Goal: Task Accomplishment & Management: Manage account settings

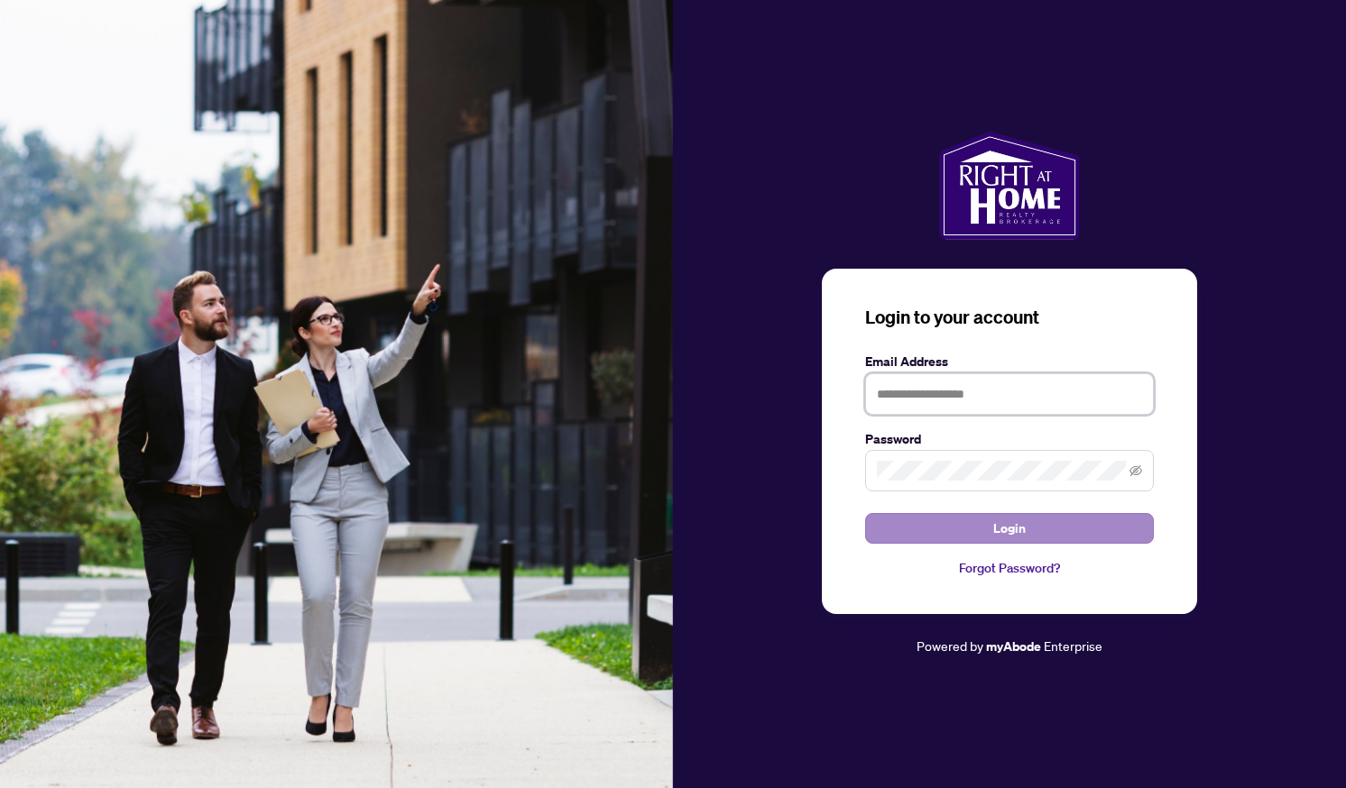
type input "**********"
click at [954, 537] on button "Login" at bounding box center [1009, 528] width 289 height 31
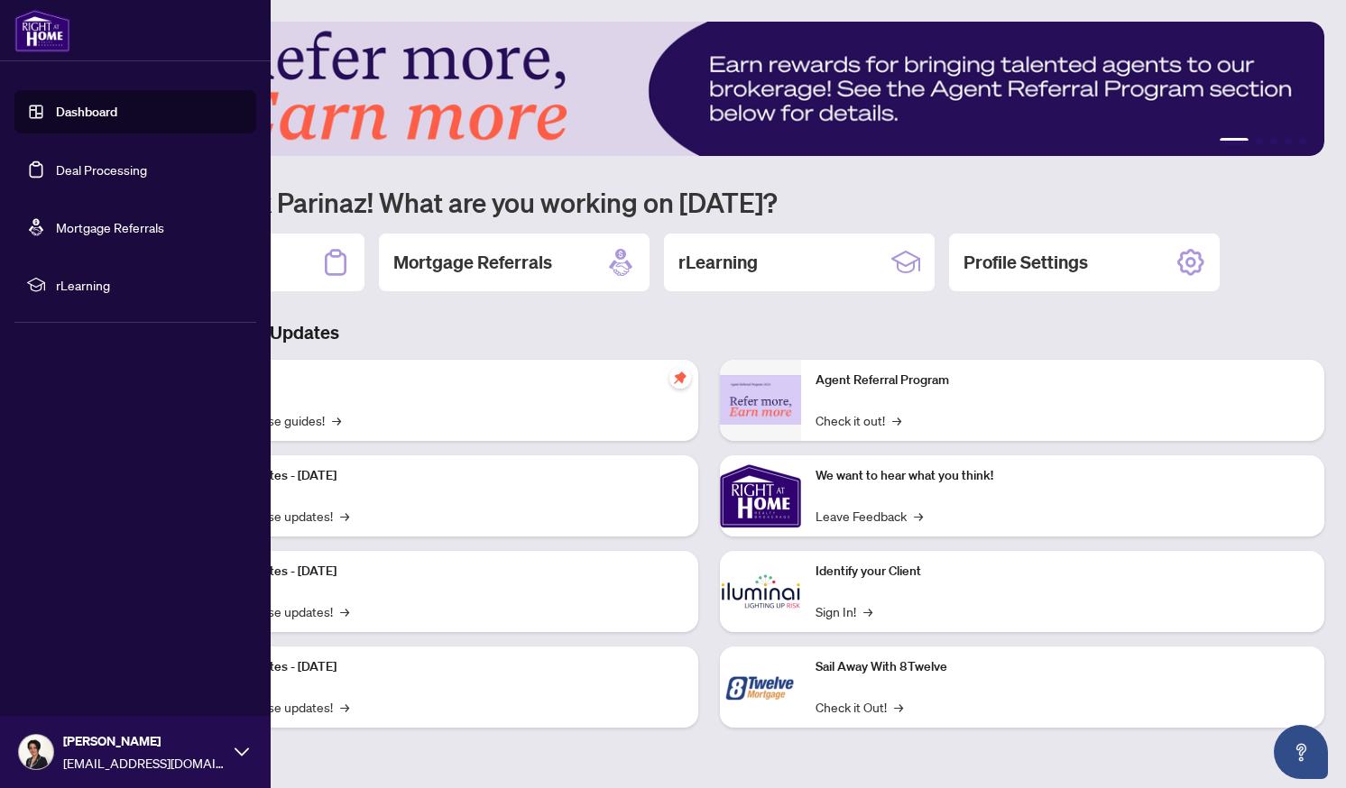
click at [117, 119] on link "Dashboard" at bounding box center [86, 112] width 61 height 16
click at [136, 168] on link "Deal Processing" at bounding box center [101, 169] width 91 height 16
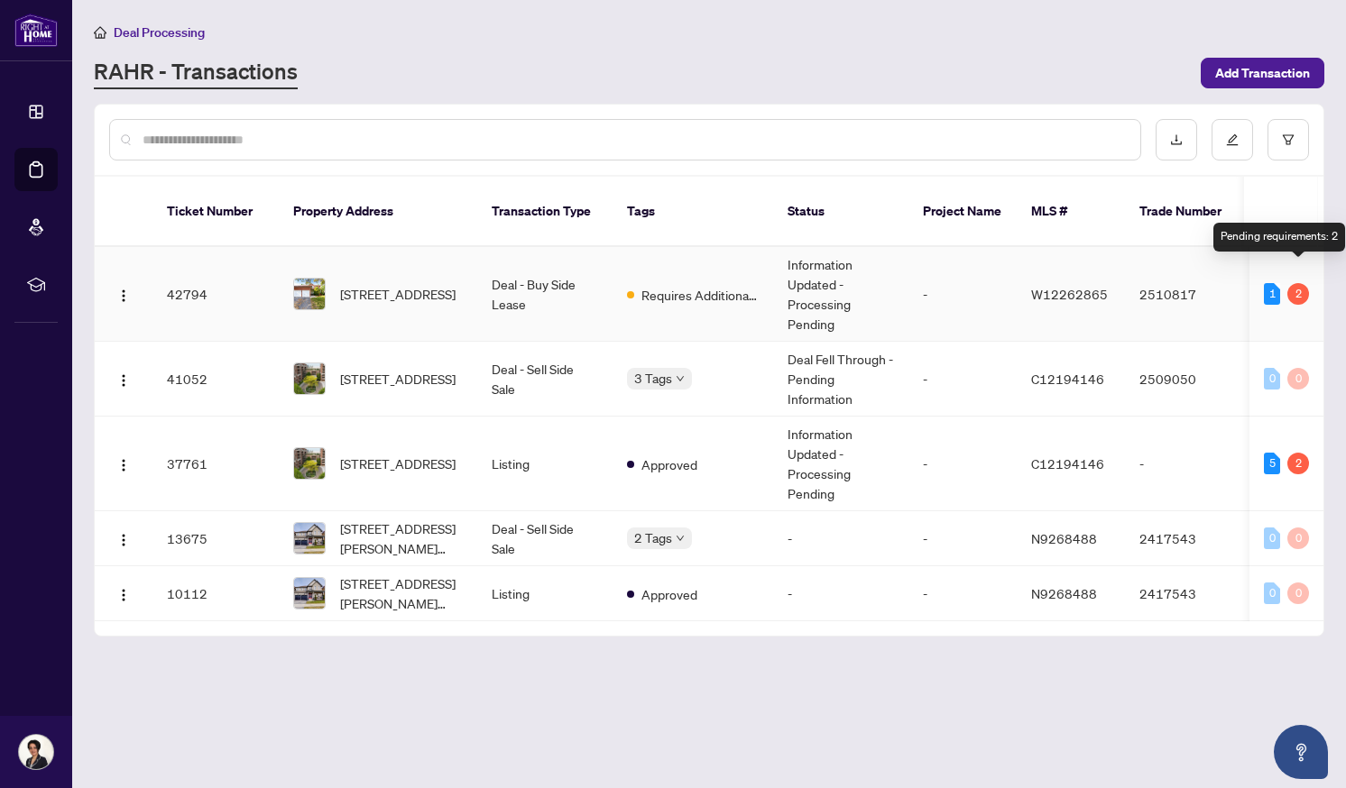
click at [1296, 283] on div "2" at bounding box center [1298, 294] width 22 height 22
click at [470, 271] on td "[STREET_ADDRESS]" at bounding box center [378, 294] width 198 height 95
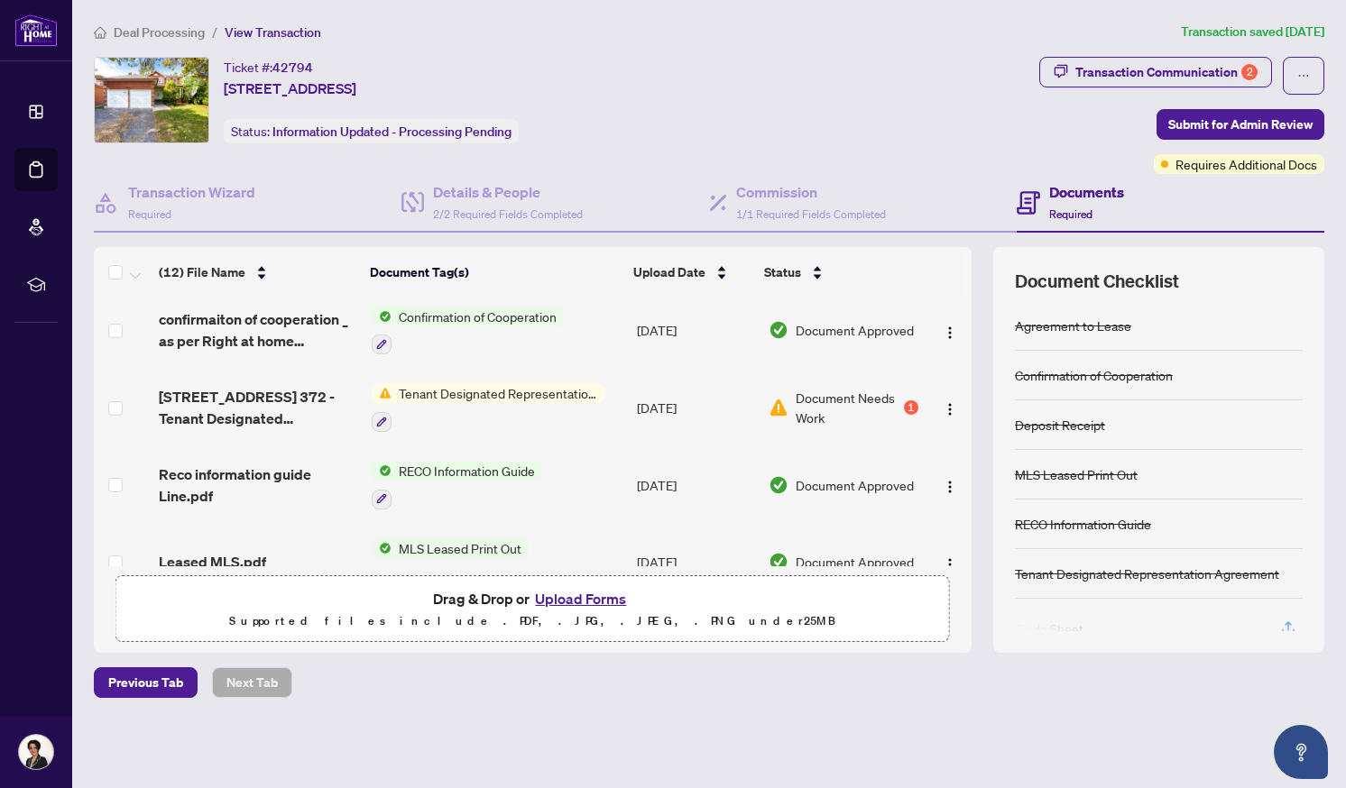
scroll to position [170, 0]
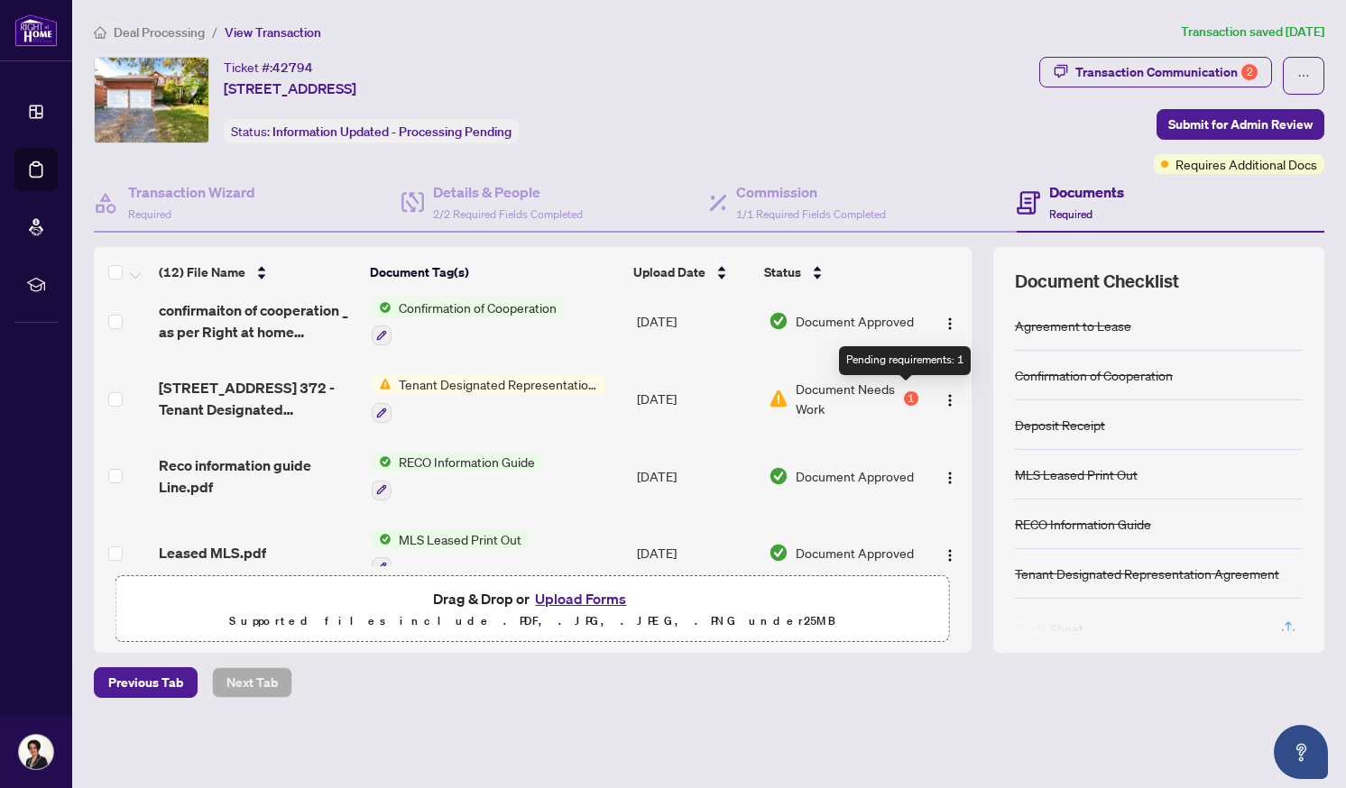
click at [905, 391] on div "1" at bounding box center [911, 398] width 14 height 14
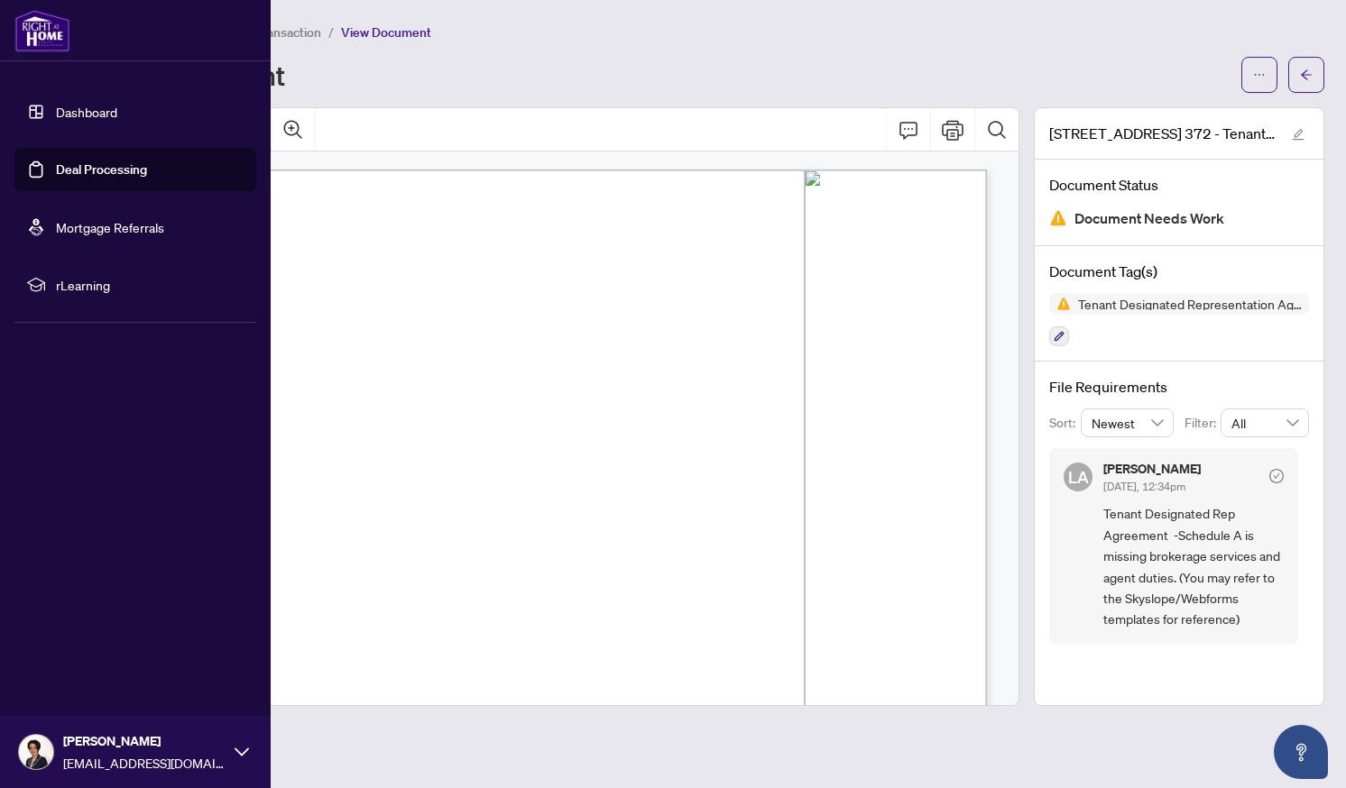
click at [93, 120] on link "Dashboard" at bounding box center [86, 112] width 61 height 16
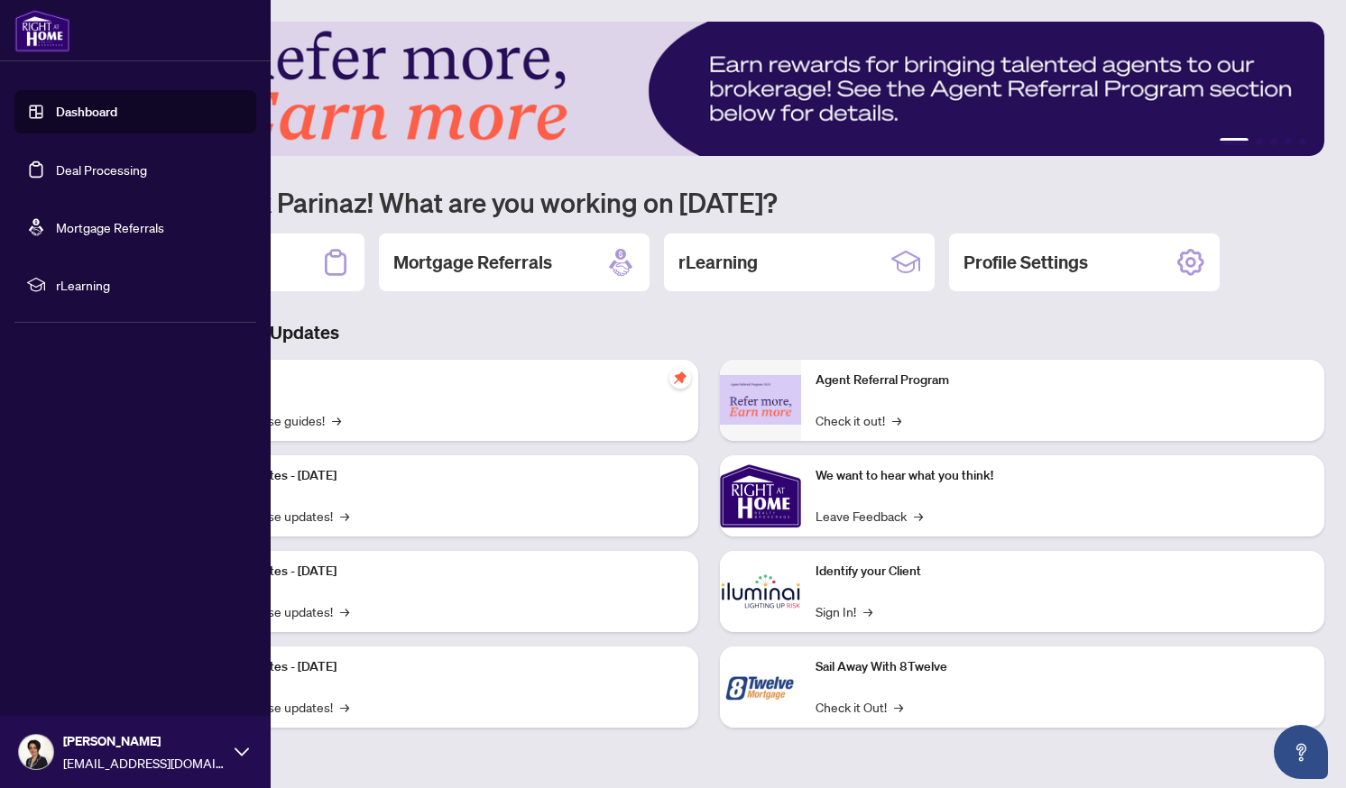
click at [96, 170] on link "Deal Processing" at bounding box center [101, 169] width 91 height 16
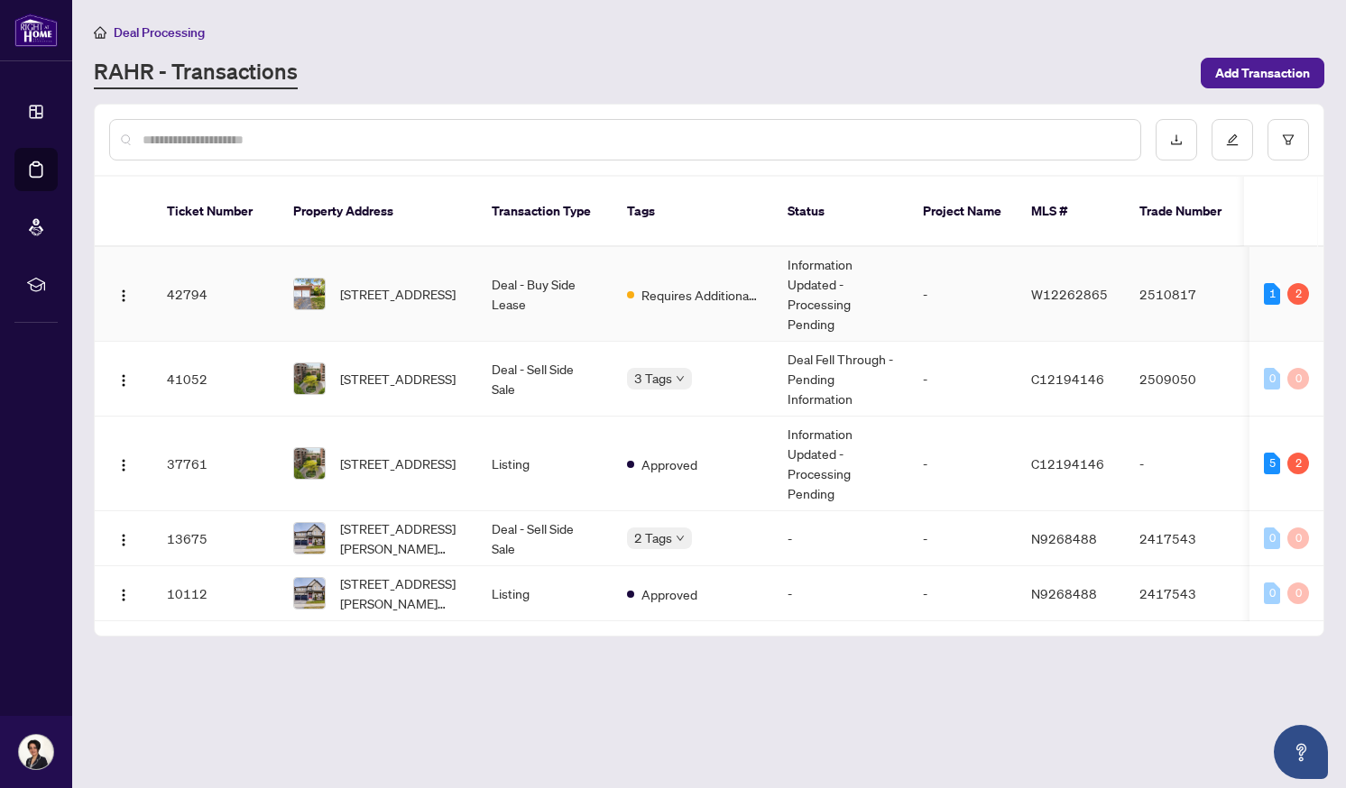
click at [505, 270] on td "Deal - Buy Side Lease" at bounding box center [544, 294] width 135 height 95
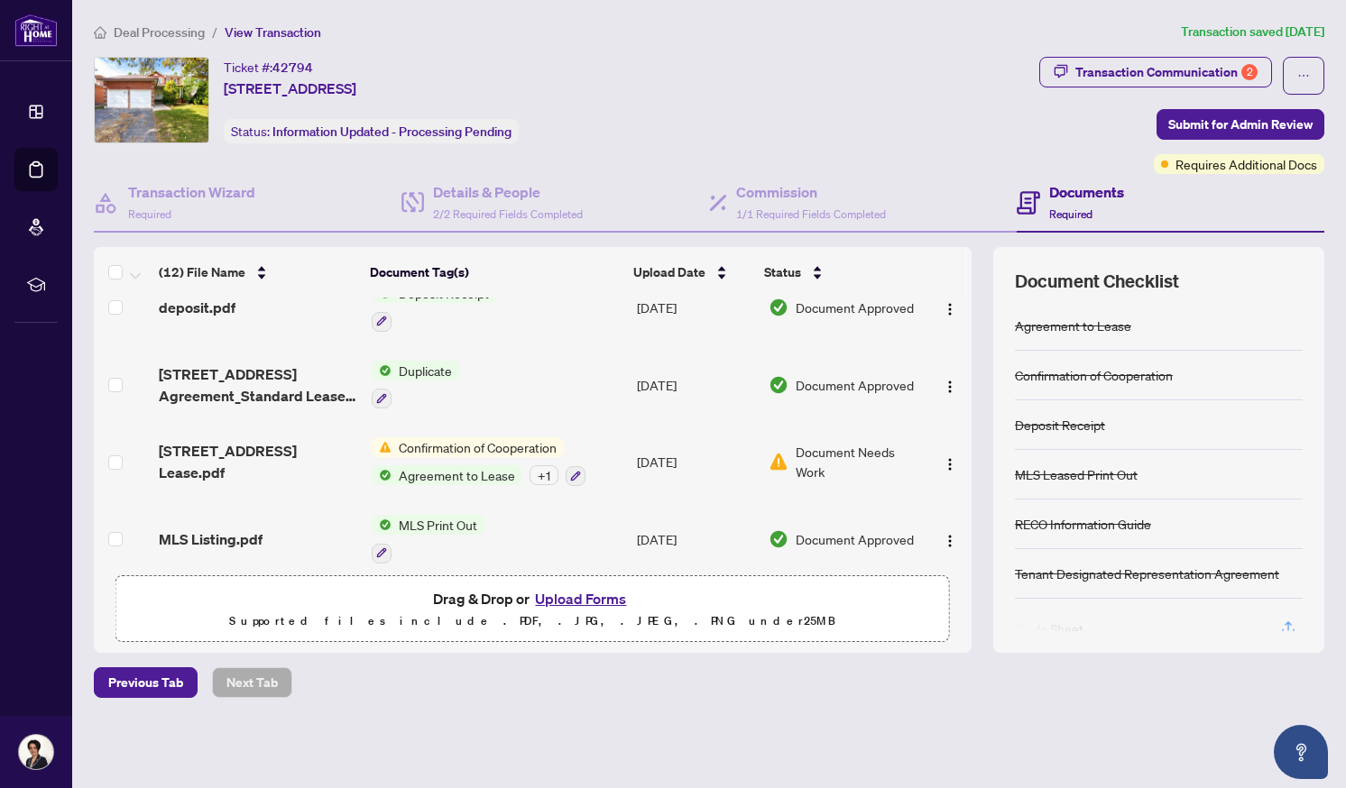
scroll to position [646, 0]
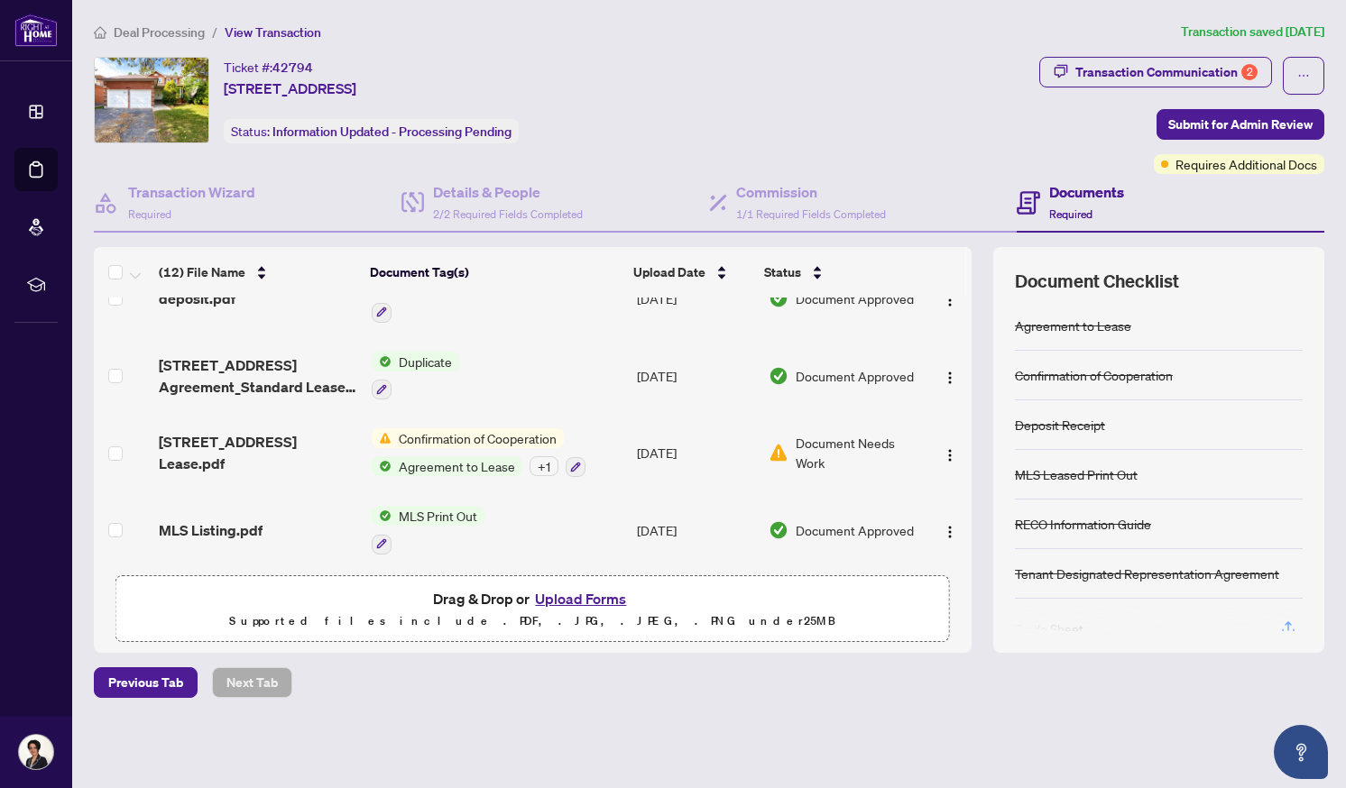
click at [798, 441] on span "Document Needs Work" at bounding box center [856, 453] width 123 height 40
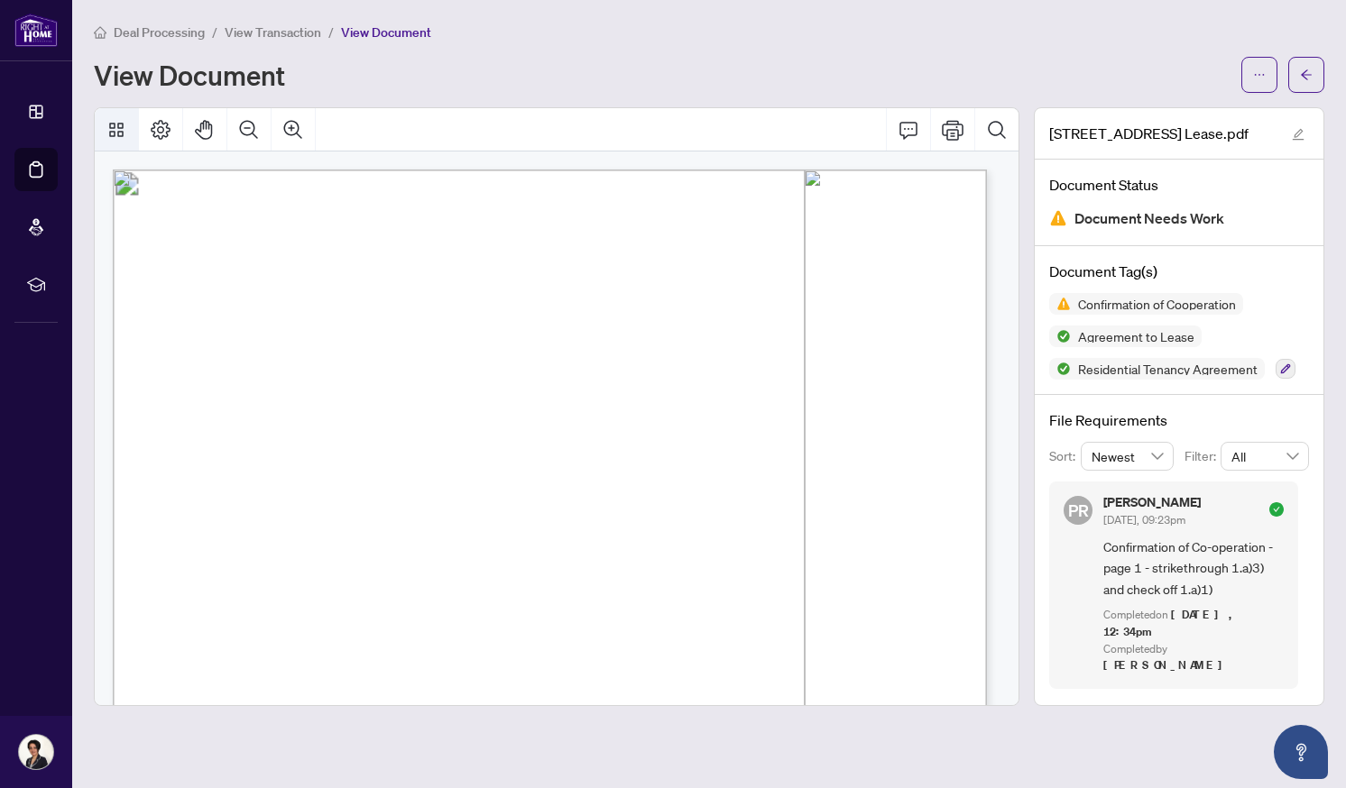
click at [117, 127] on icon "Thumbnails" at bounding box center [116, 130] width 14 height 14
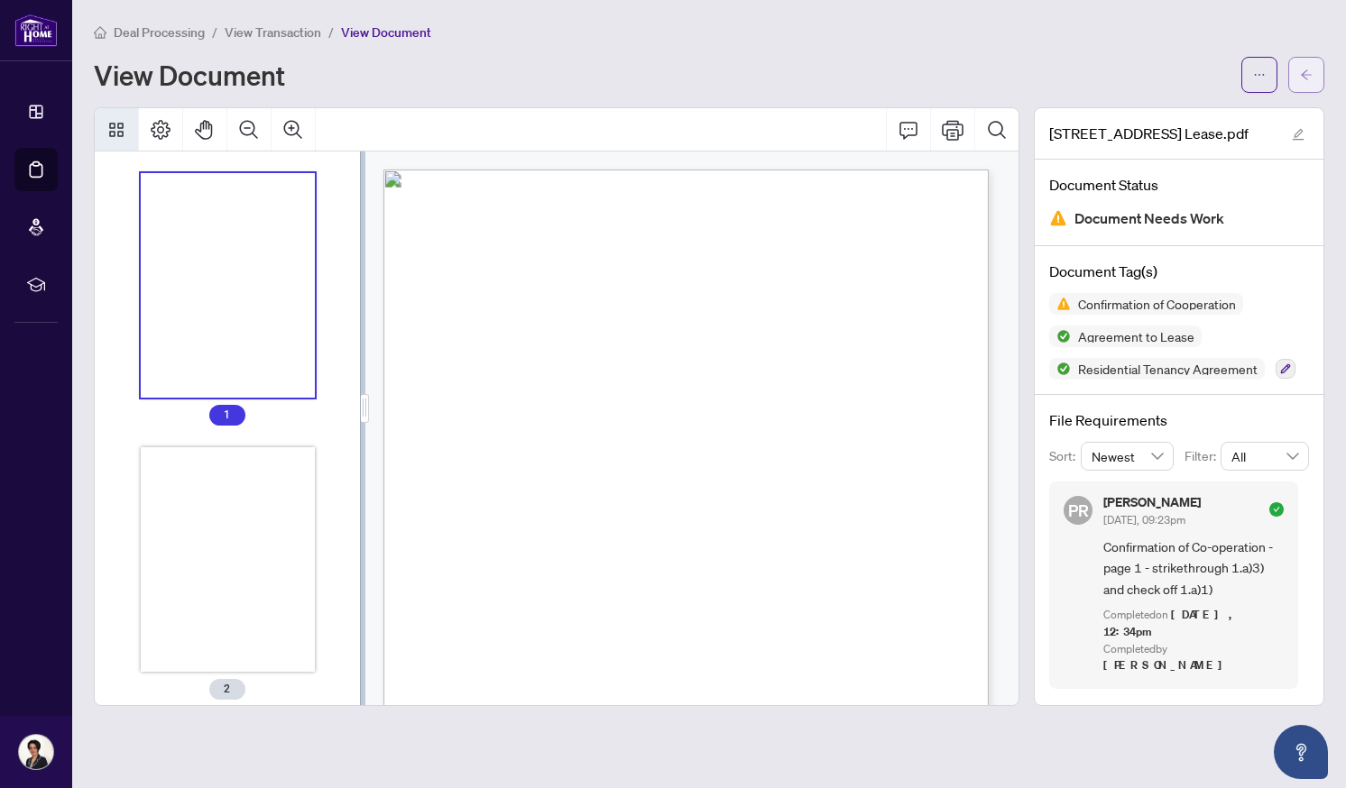
click at [1304, 78] on icon "arrow-left" at bounding box center [1305, 74] width 11 height 10
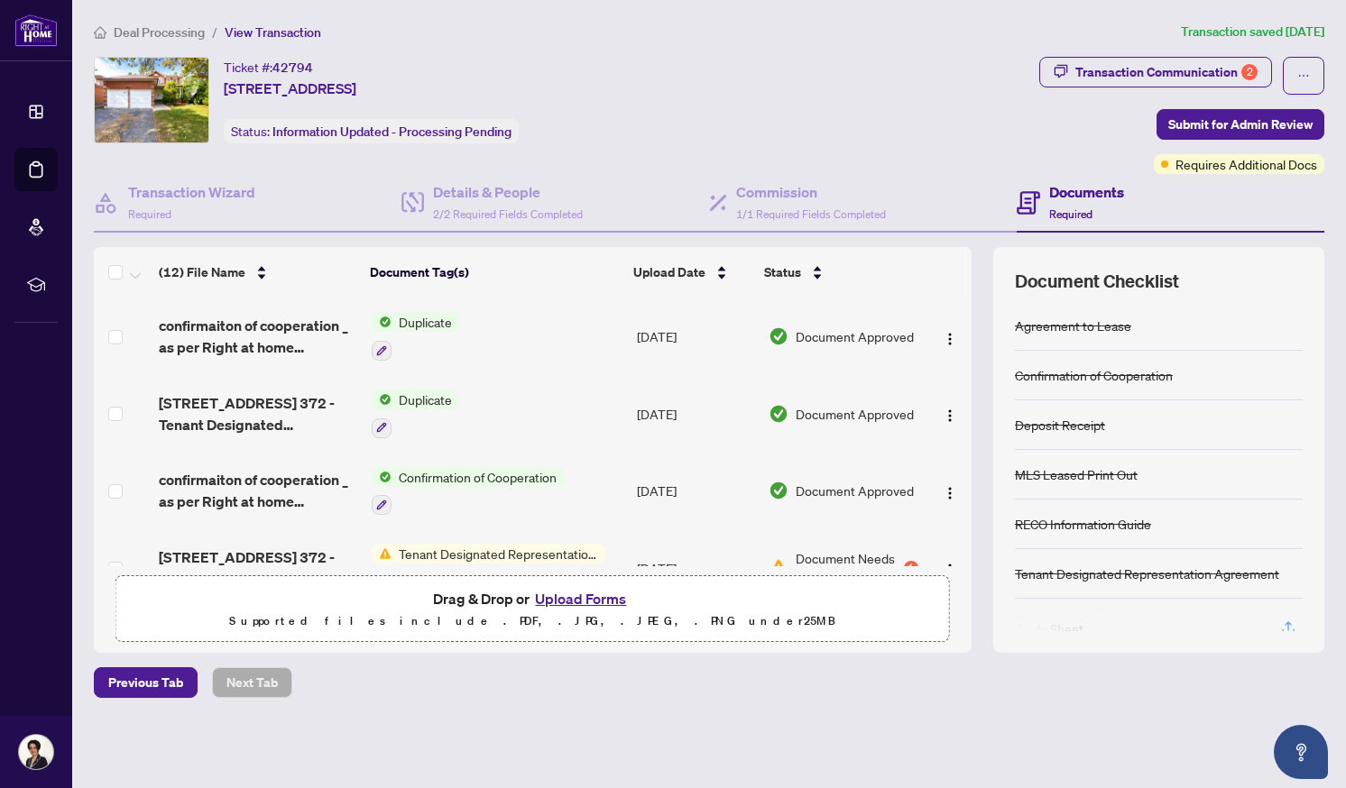
click at [583, 598] on button "Upload Forms" at bounding box center [580, 598] width 102 height 23
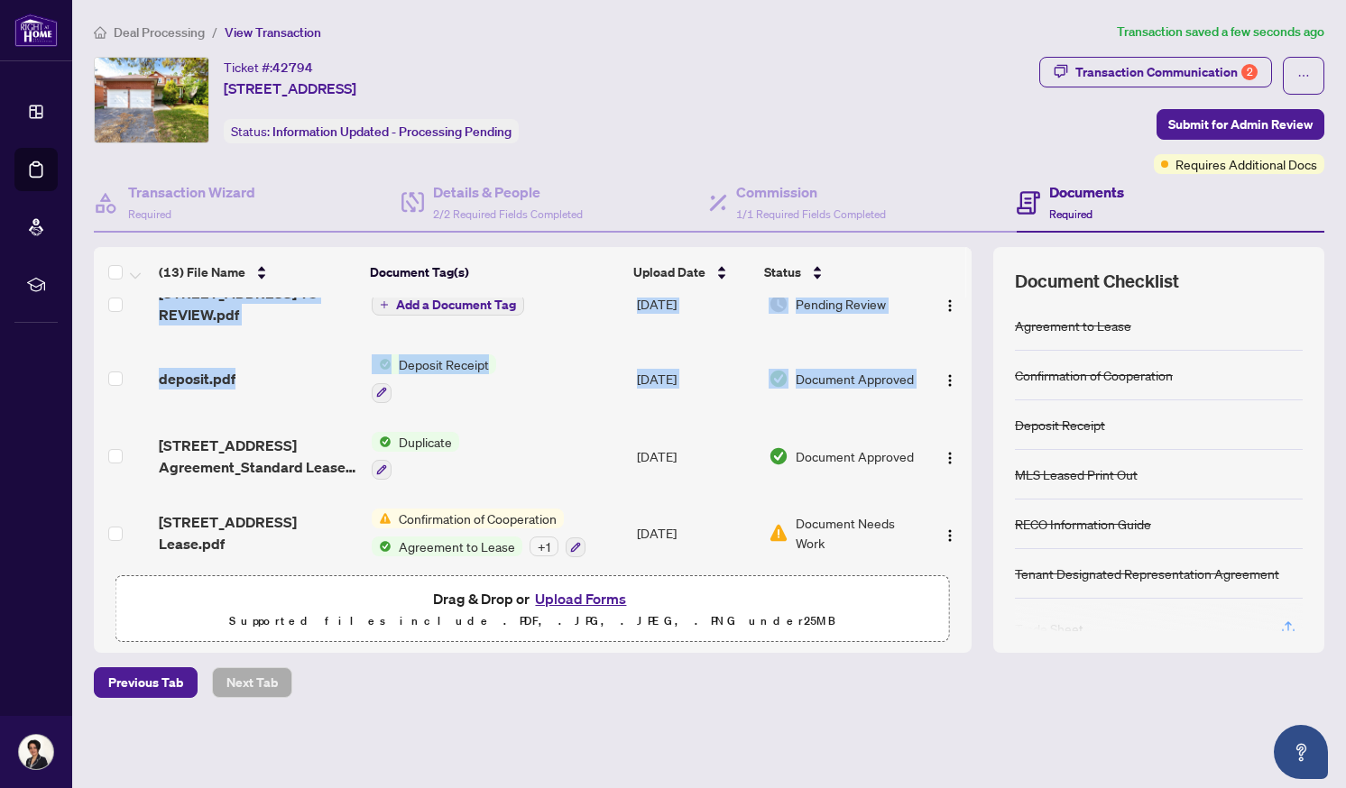
scroll to position [718, 0]
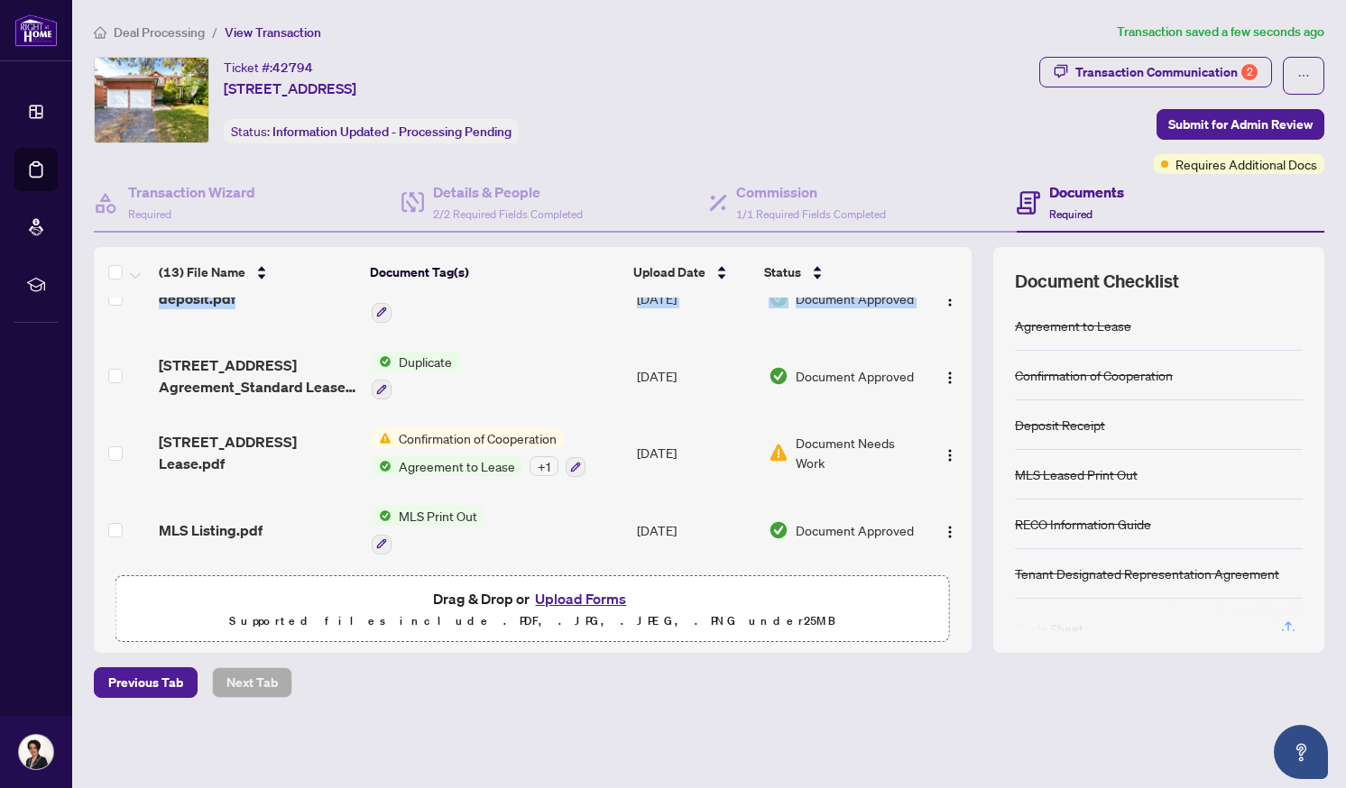
drag, startPoint x: 963, startPoint y: 467, endPoint x: 962, endPoint y: 565, distance: 97.4
click at [962, 565] on div "[STREET_ADDRESS][PERSON_NAME]- Confirm of coop.pdf Add a Document Tag [DATE] Pe…" at bounding box center [532, 432] width 877 height 269
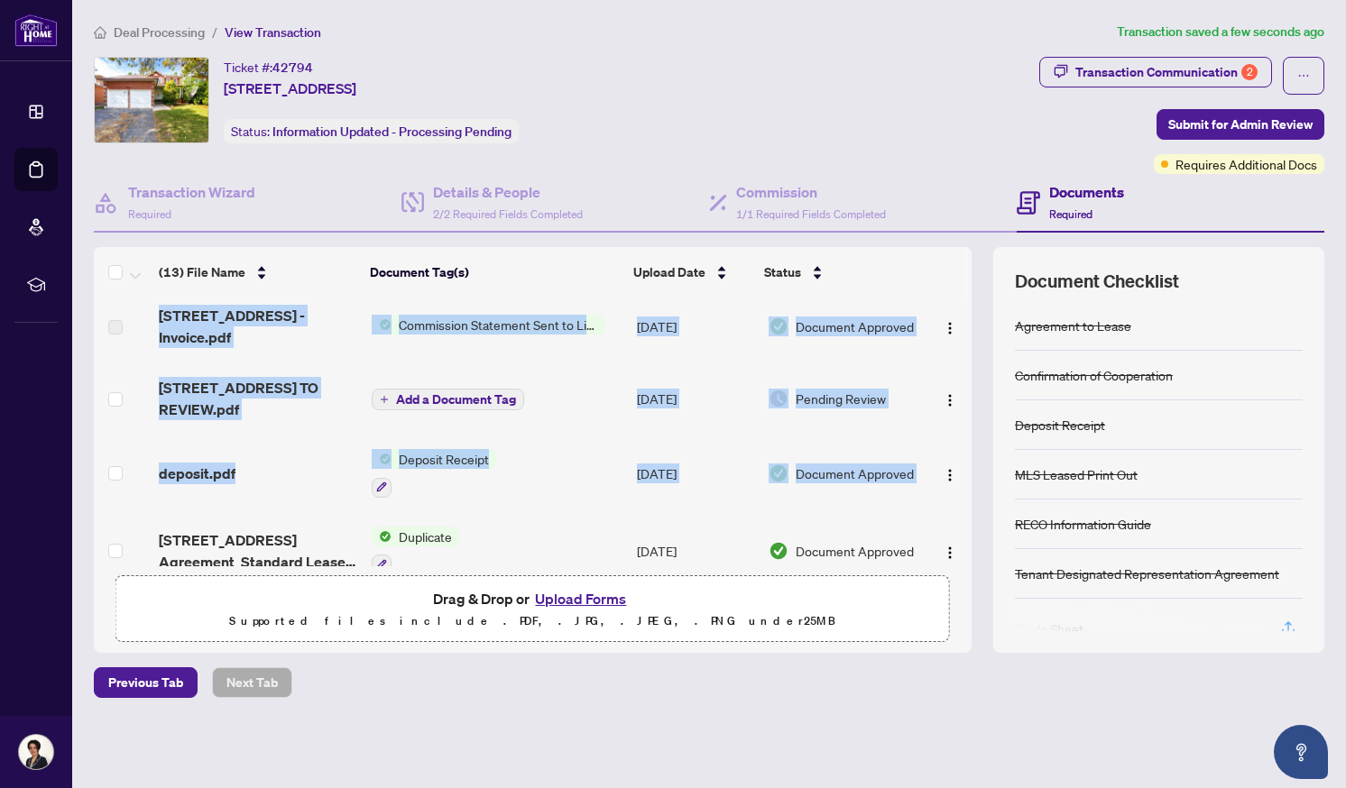
click at [464, 389] on button "Add a Document Tag" at bounding box center [448, 400] width 152 height 22
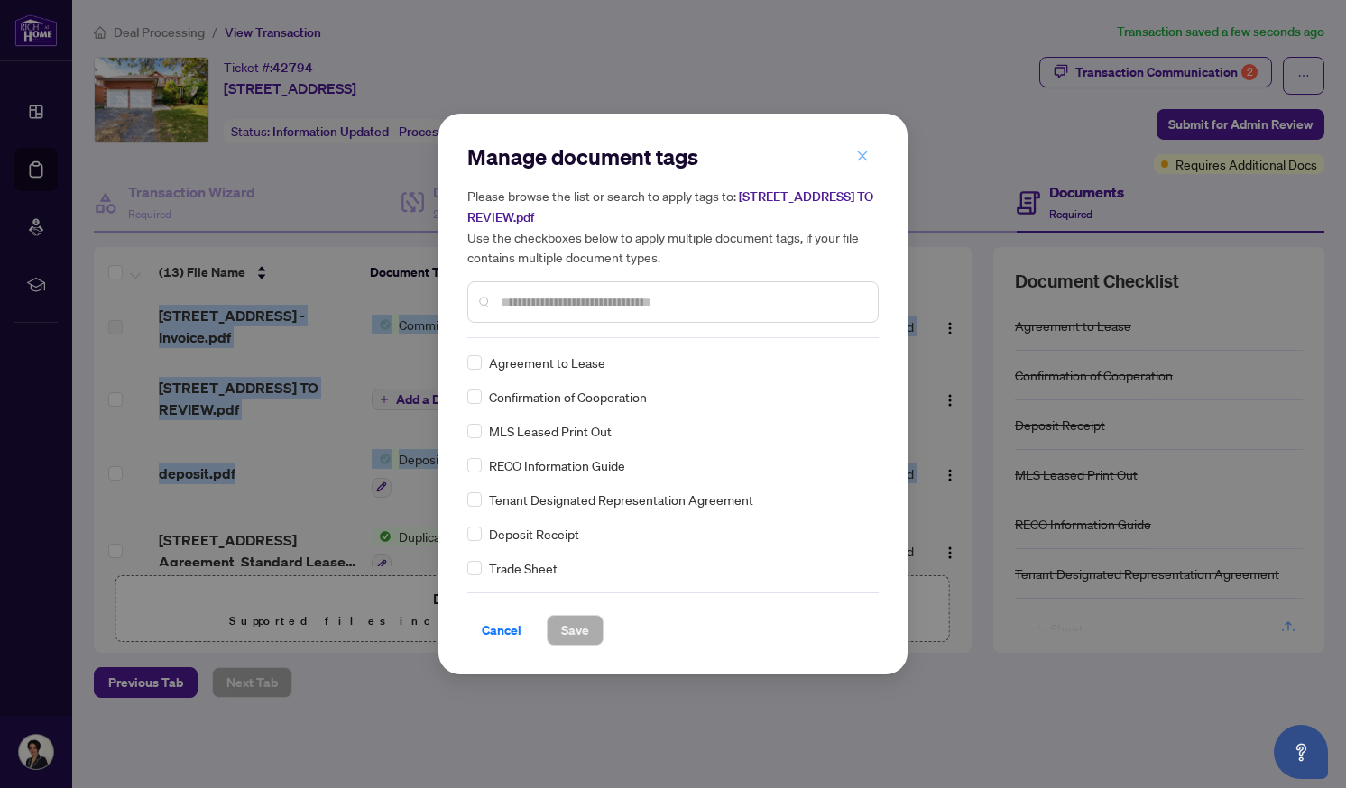
click at [861, 153] on icon "close" at bounding box center [862, 156] width 13 height 13
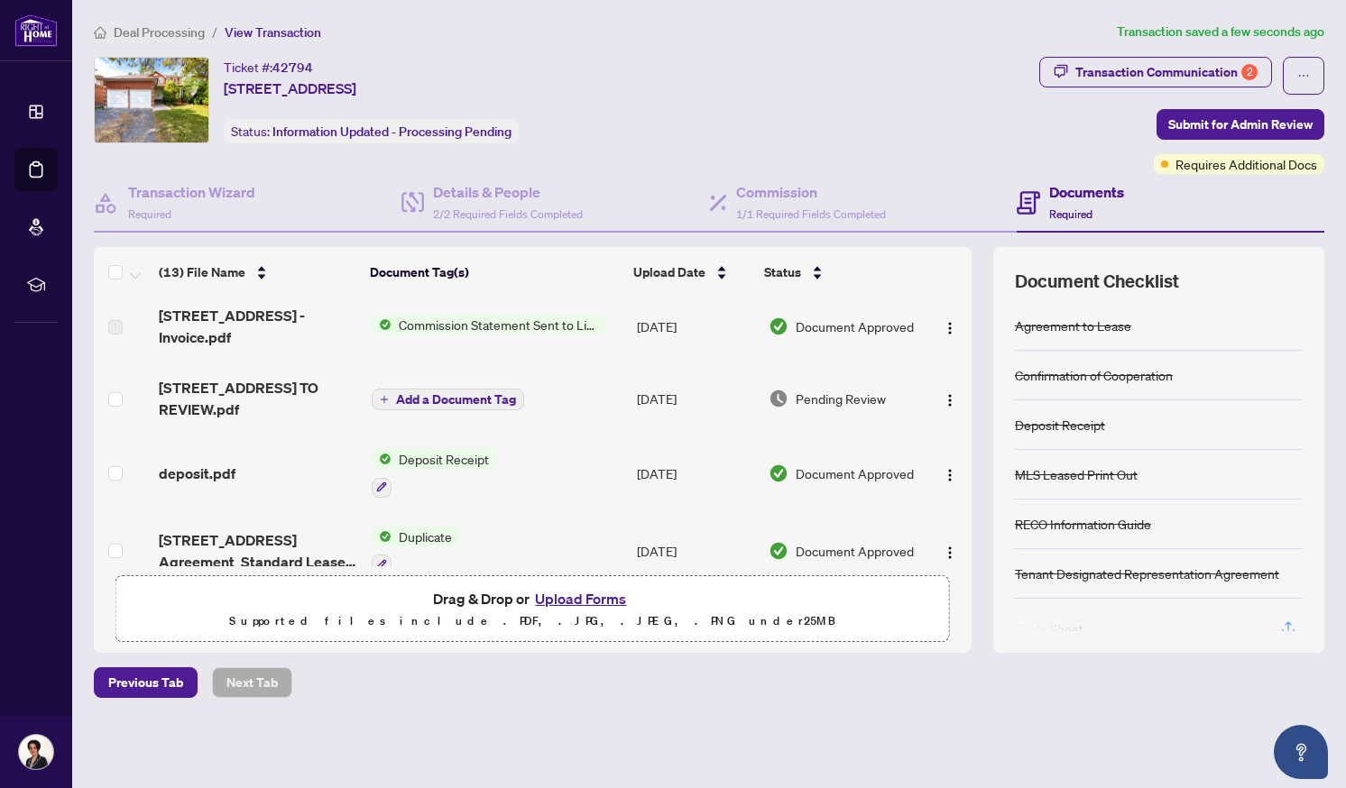
click at [830, 389] on span "Pending Review" at bounding box center [840, 399] width 90 height 20
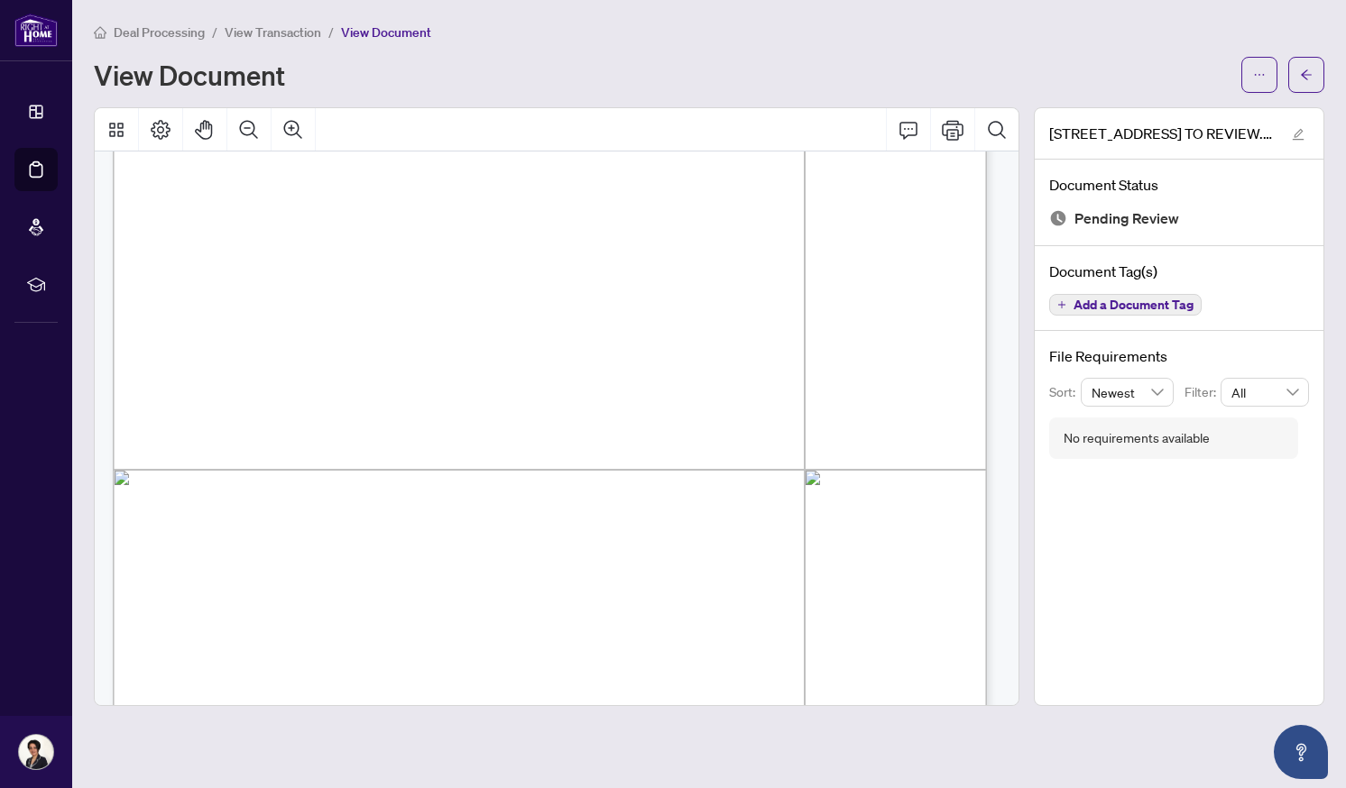
scroll to position [613, 0]
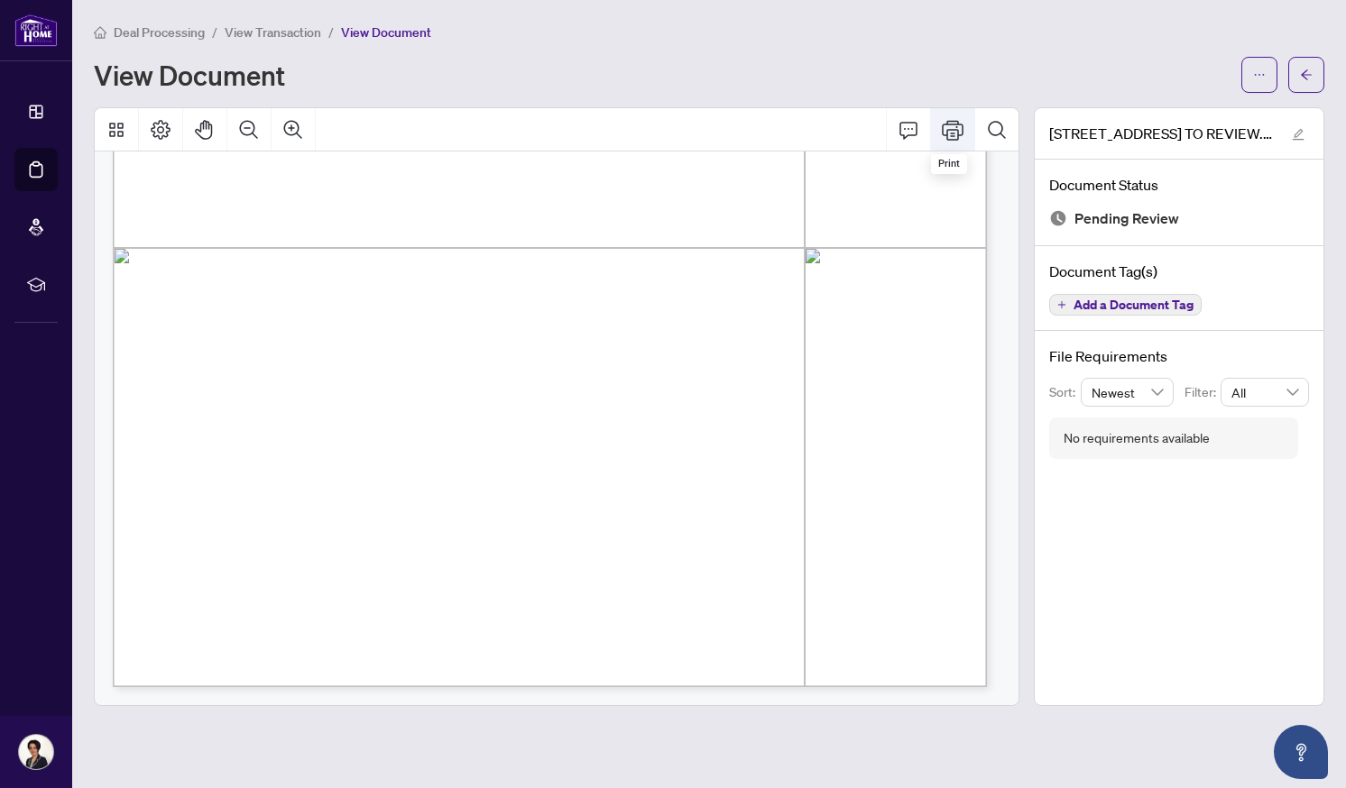
click at [946, 124] on icon "Print" at bounding box center [953, 130] width 22 height 22
click at [1304, 73] on icon "arrow-left" at bounding box center [1306, 75] width 13 height 13
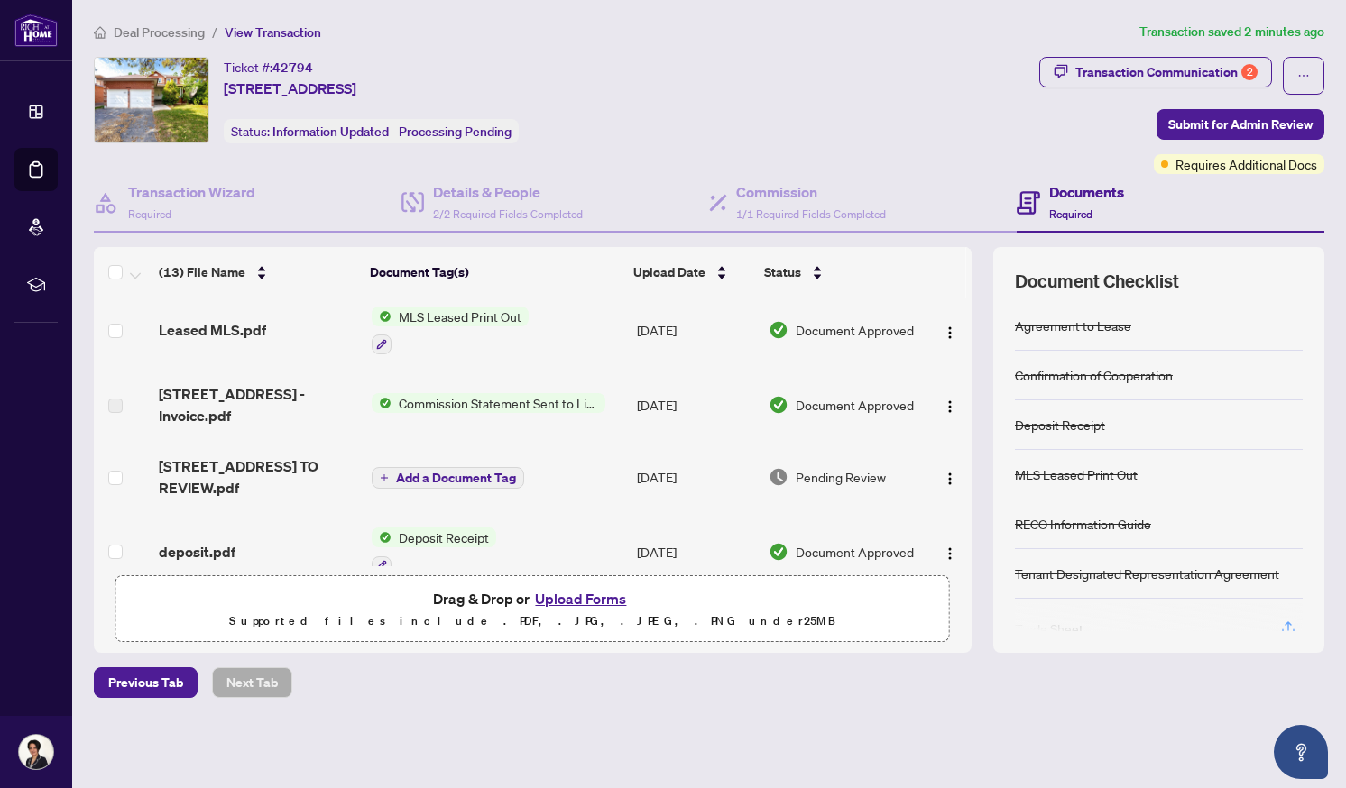
scroll to position [243, 0]
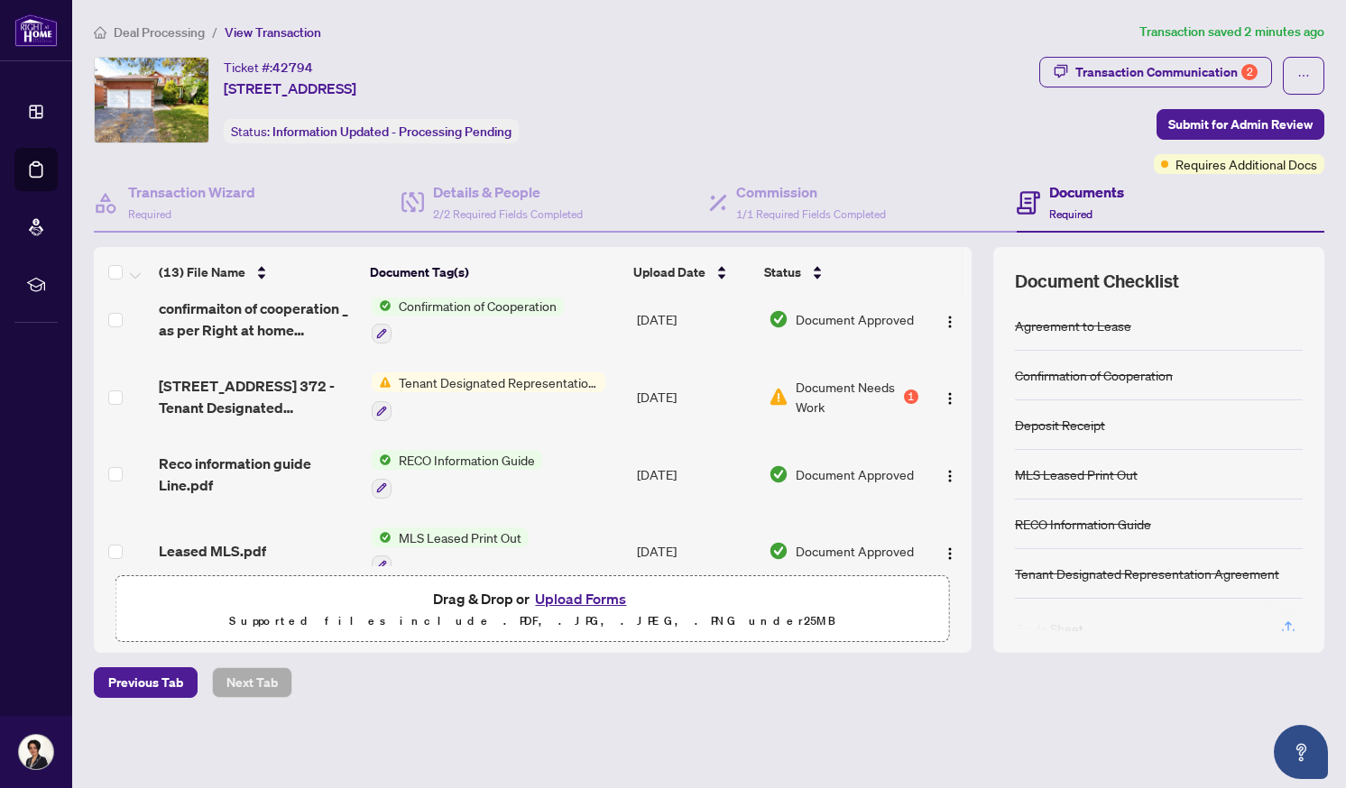
click at [862, 377] on span "Document Needs Work" at bounding box center [847, 397] width 105 height 40
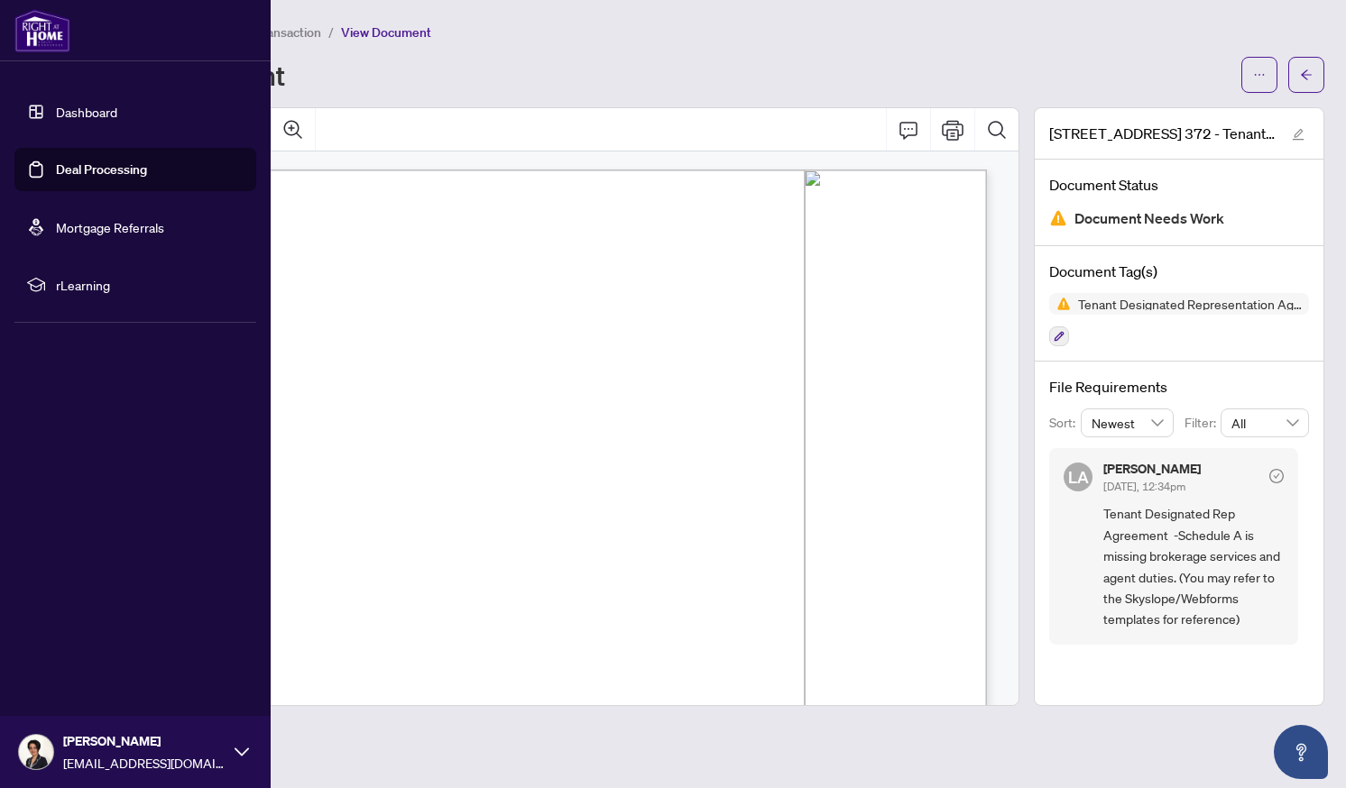
click at [73, 110] on link "Dashboard" at bounding box center [86, 112] width 61 height 16
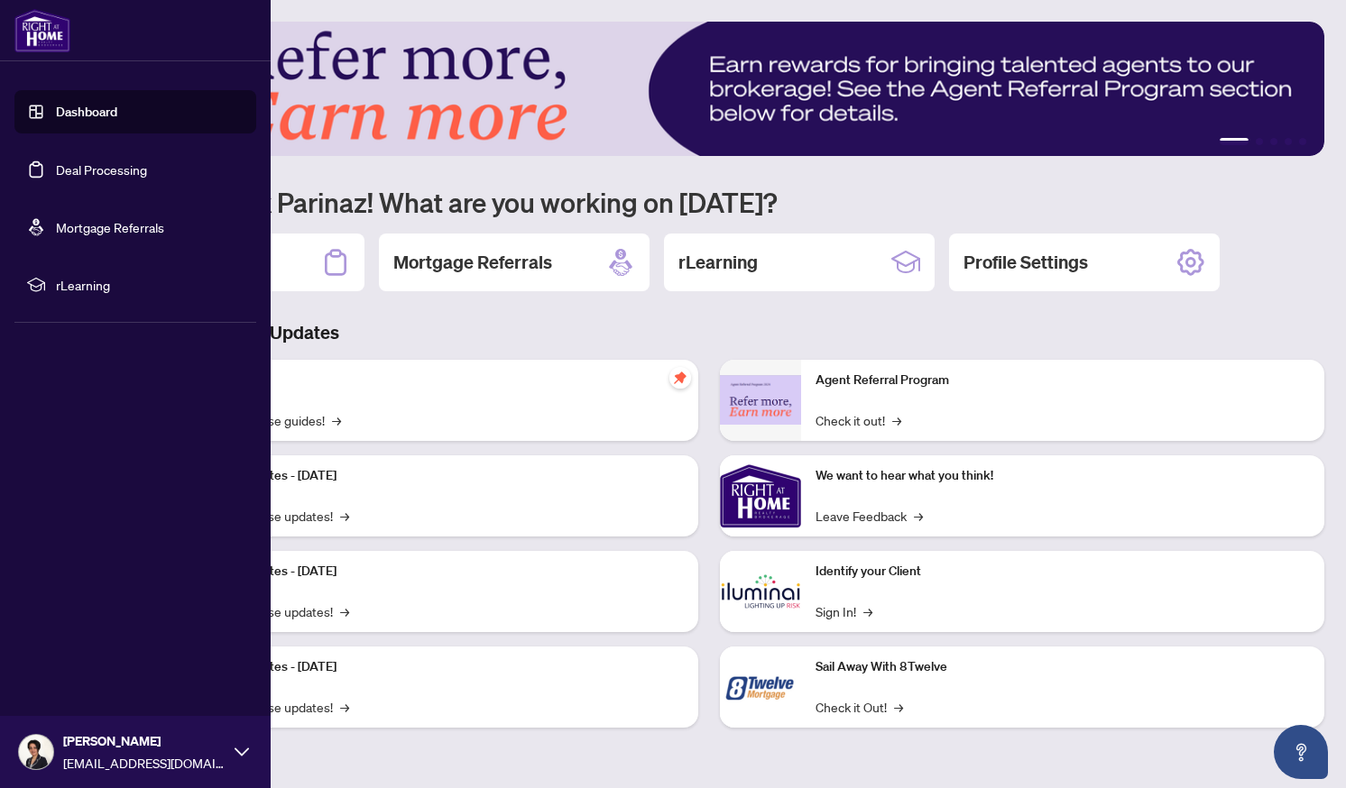
click at [77, 169] on link "Deal Processing" at bounding box center [101, 169] width 91 height 16
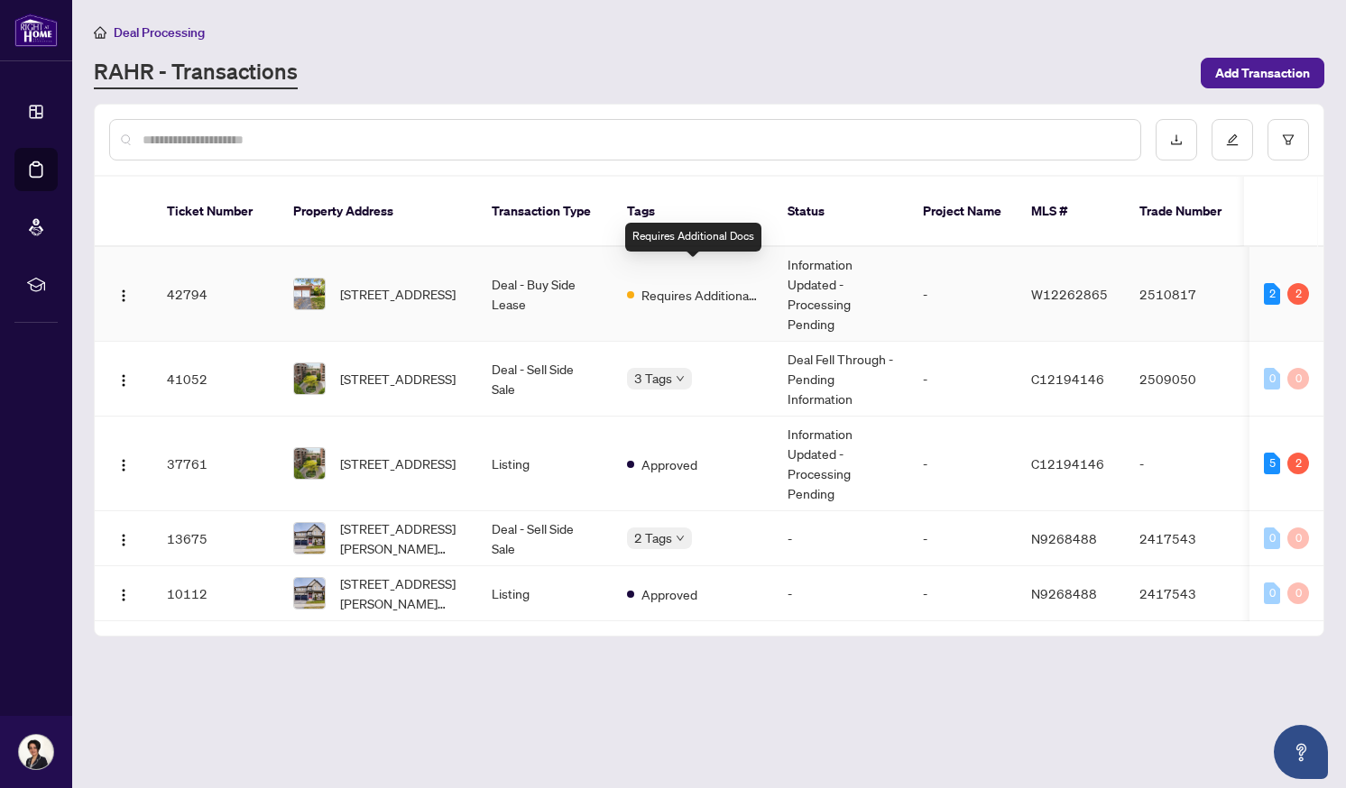
click at [678, 285] on span "Requires Additional Docs" at bounding box center [699, 295] width 117 height 20
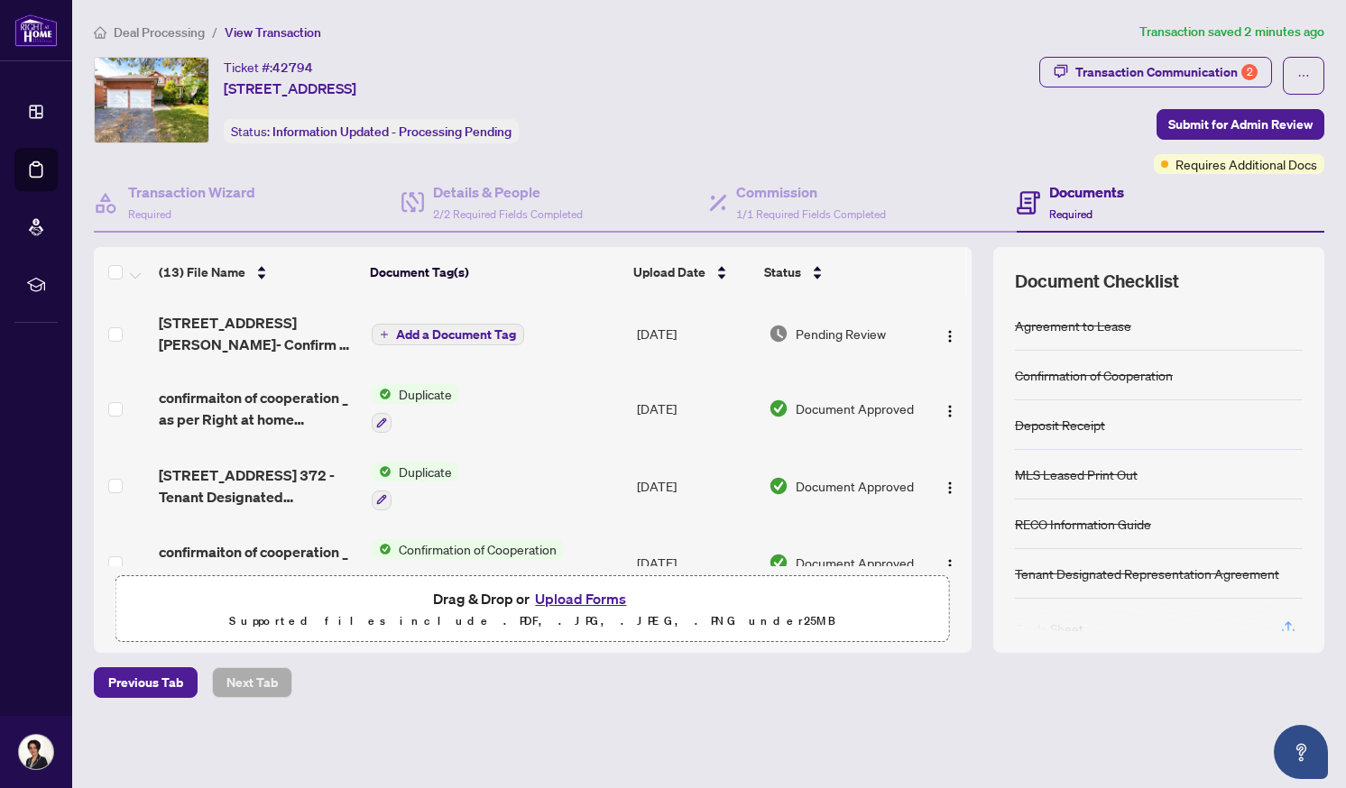
click at [569, 598] on button "Upload Forms" at bounding box center [580, 598] width 102 height 23
click at [1199, 130] on span "Submit for Admin Review" at bounding box center [1240, 124] width 144 height 29
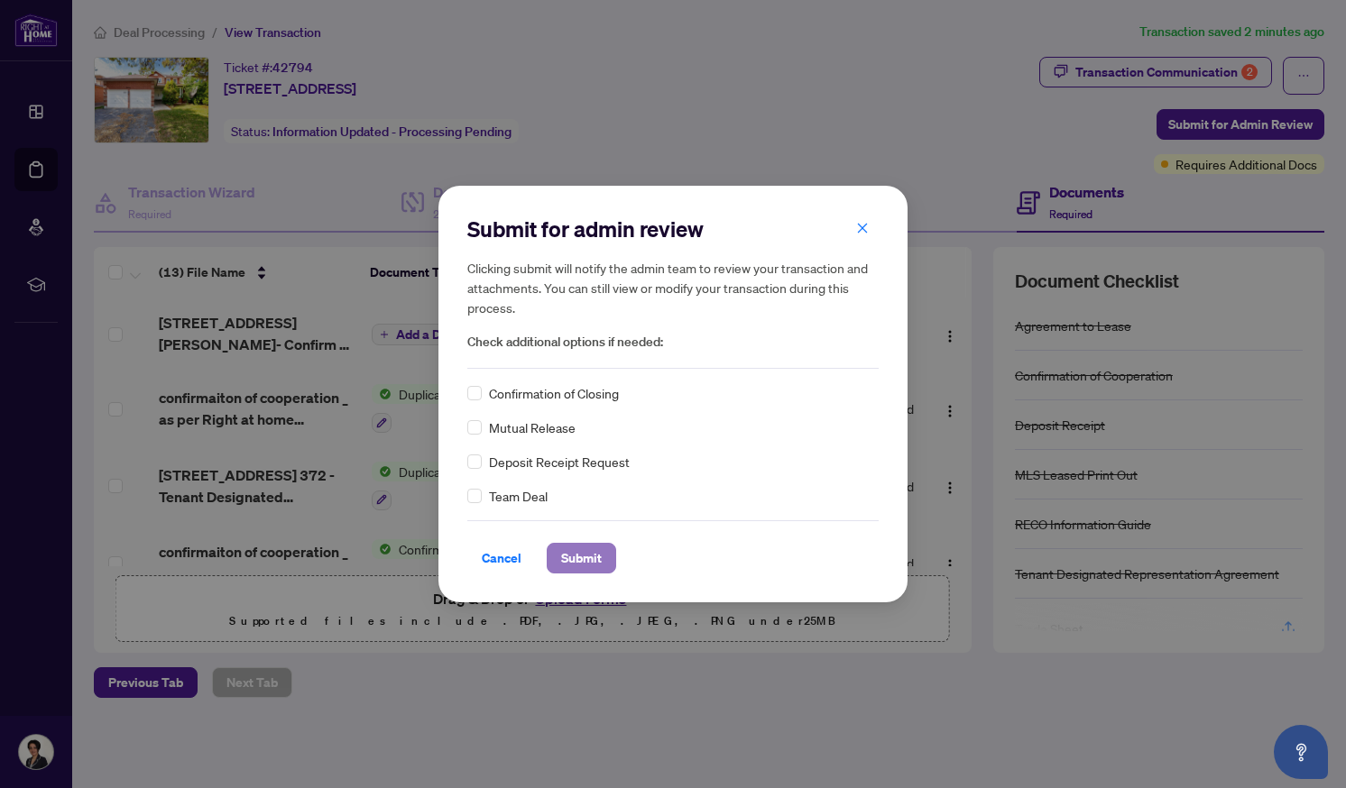
click at [581, 561] on span "Submit" at bounding box center [581, 558] width 41 height 29
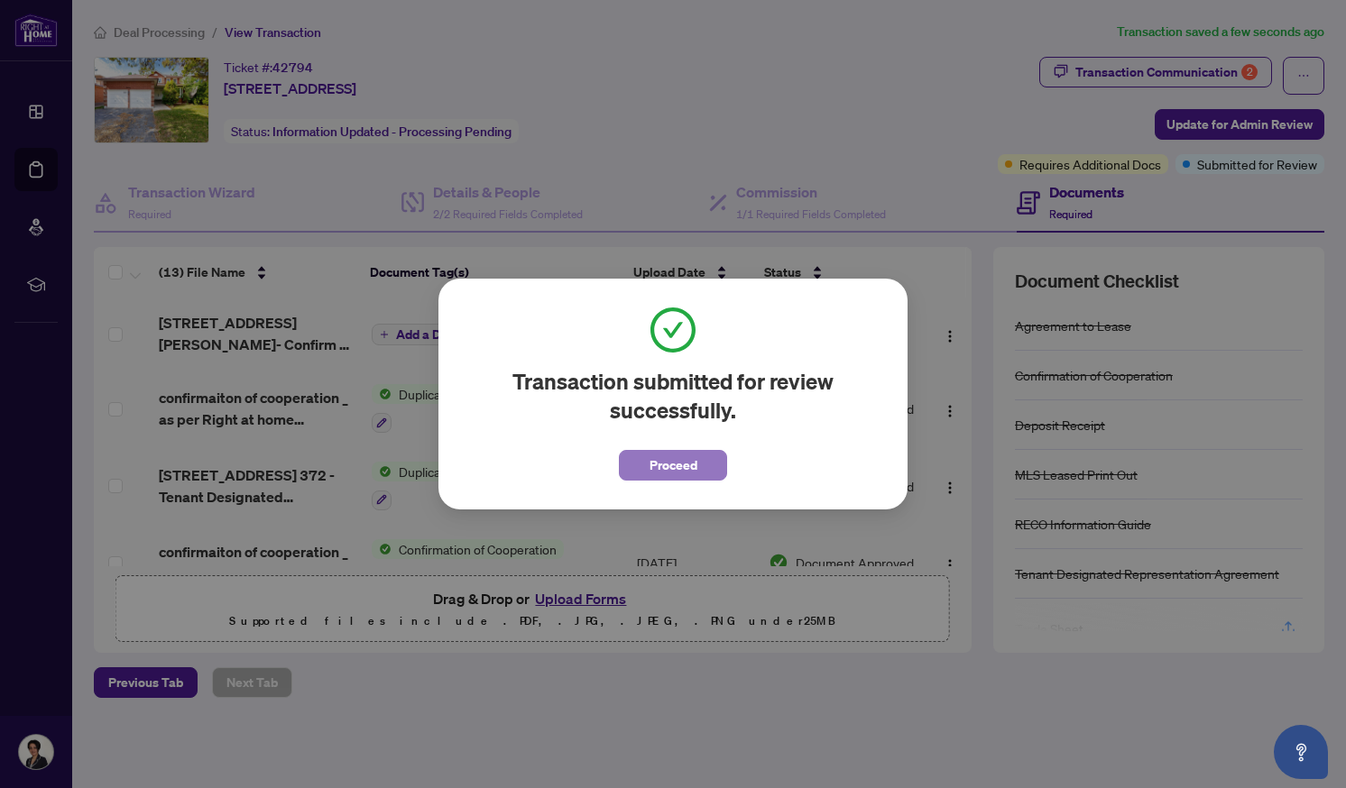
click at [635, 472] on button "Proceed" at bounding box center [673, 465] width 108 height 31
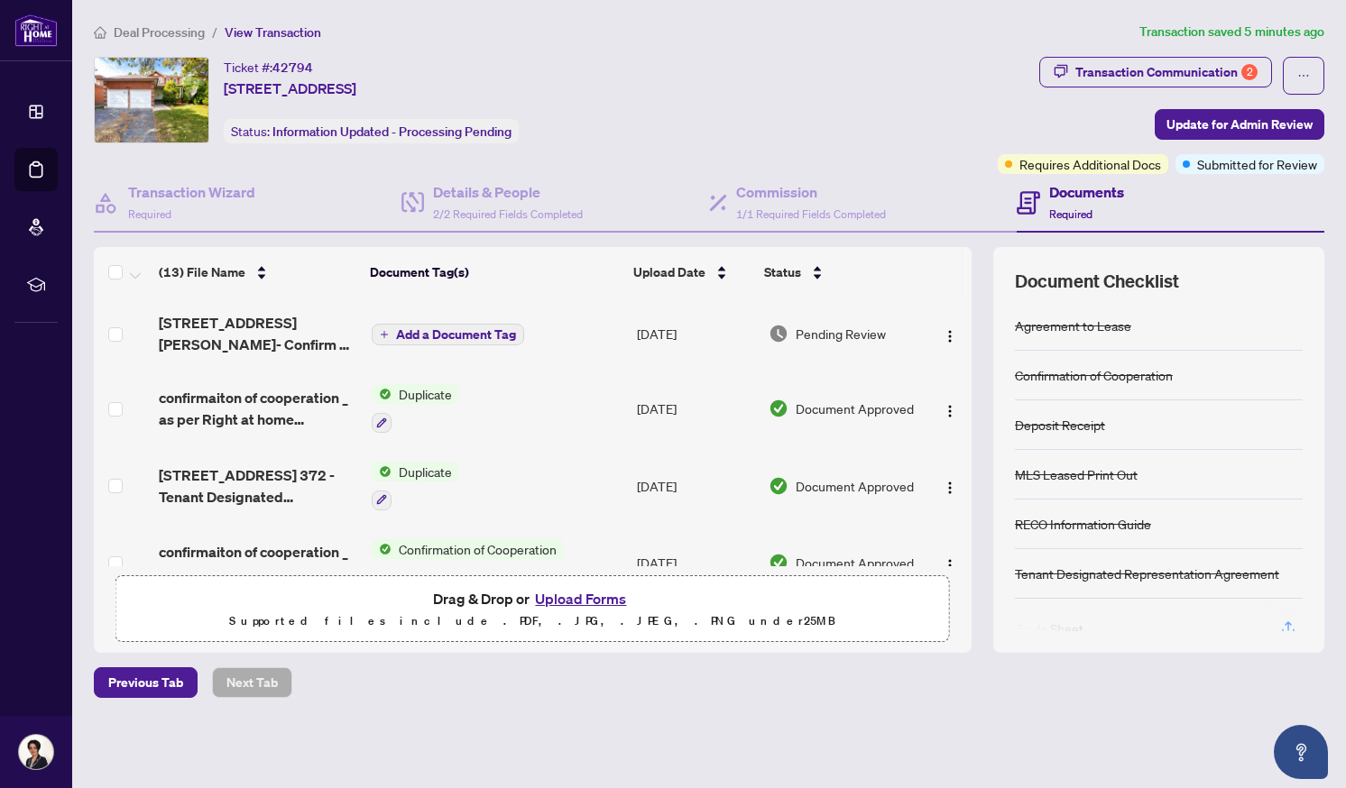
scroll to position [230, 0]
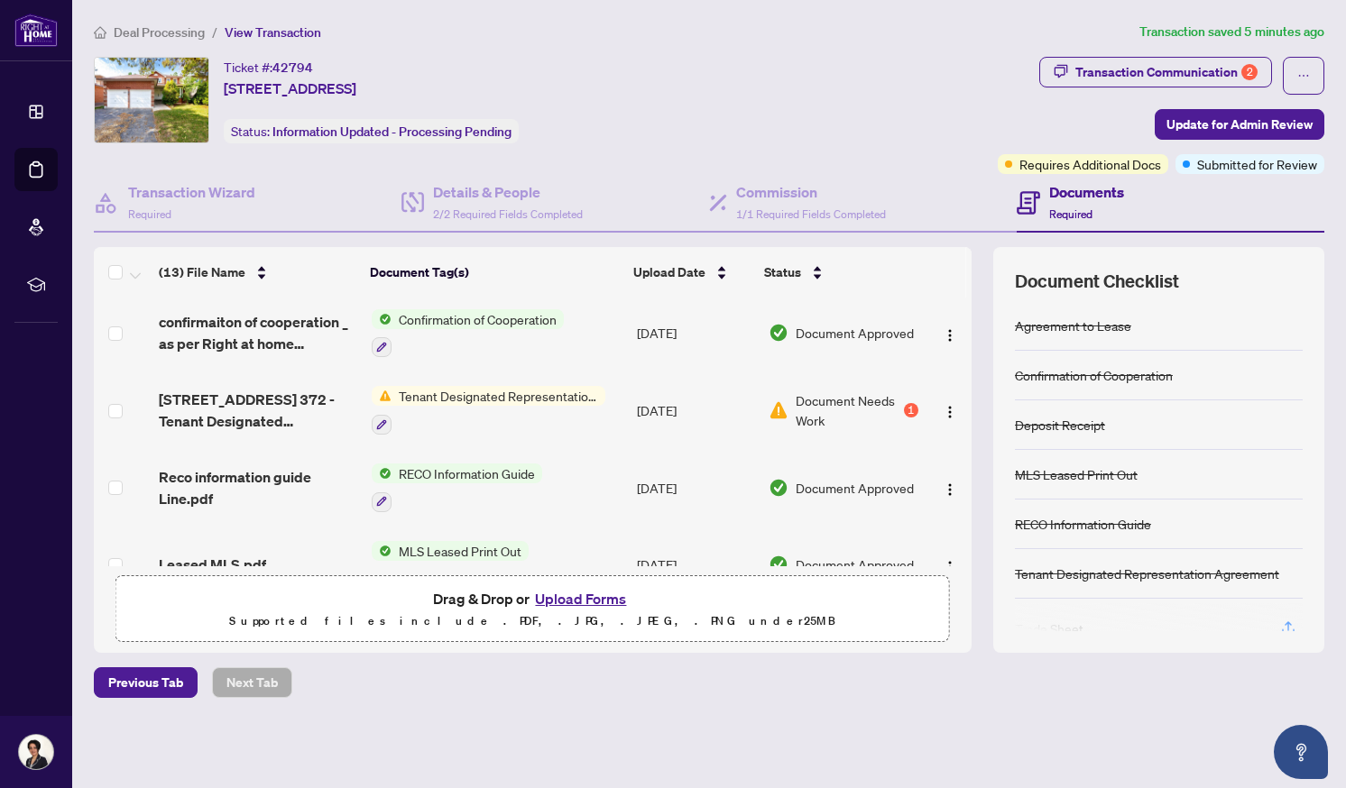
click at [555, 391] on span "Tenant Designated Representation Agreement" at bounding box center [498, 396] width 214 height 20
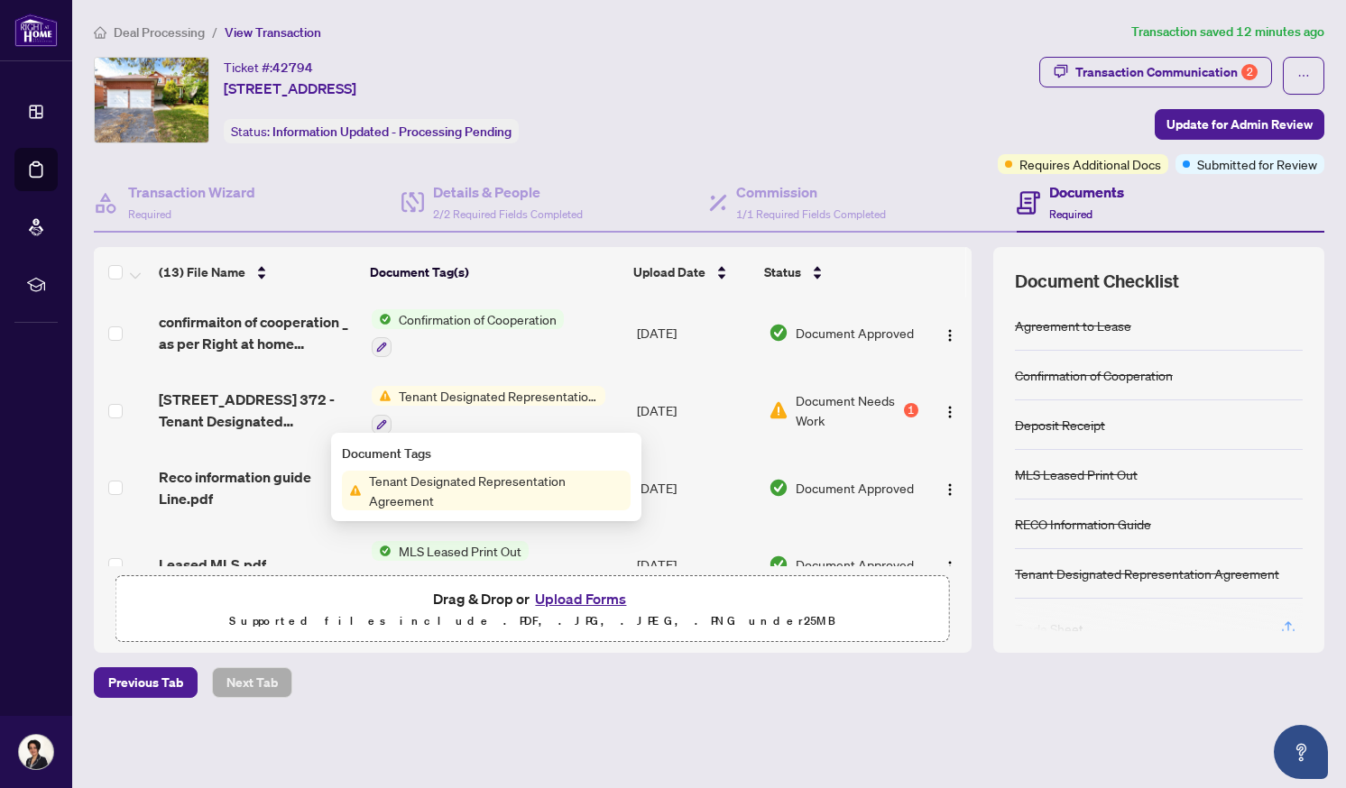
click at [513, 487] on span "Tenant Designated Representation Agreement" at bounding box center [496, 491] width 269 height 40
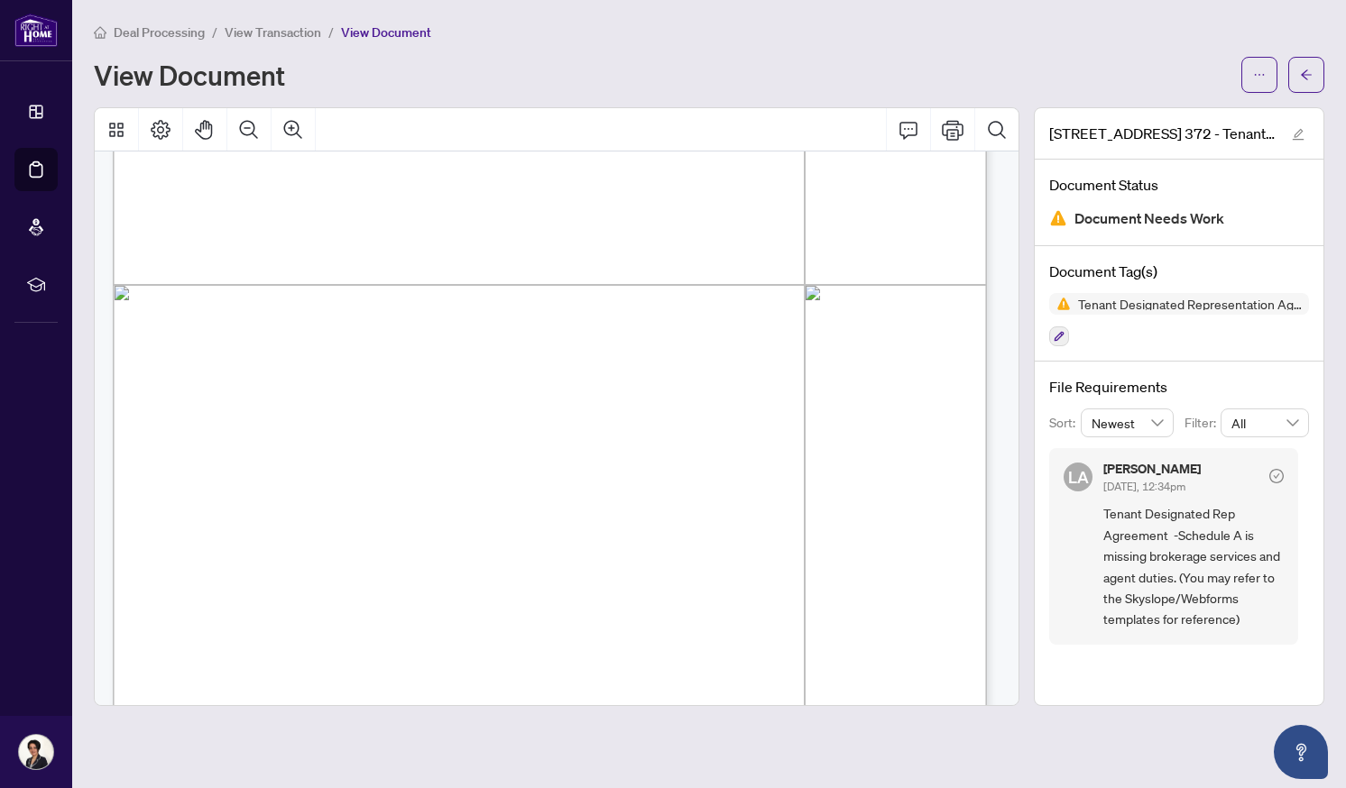
scroll to position [4092, 0]
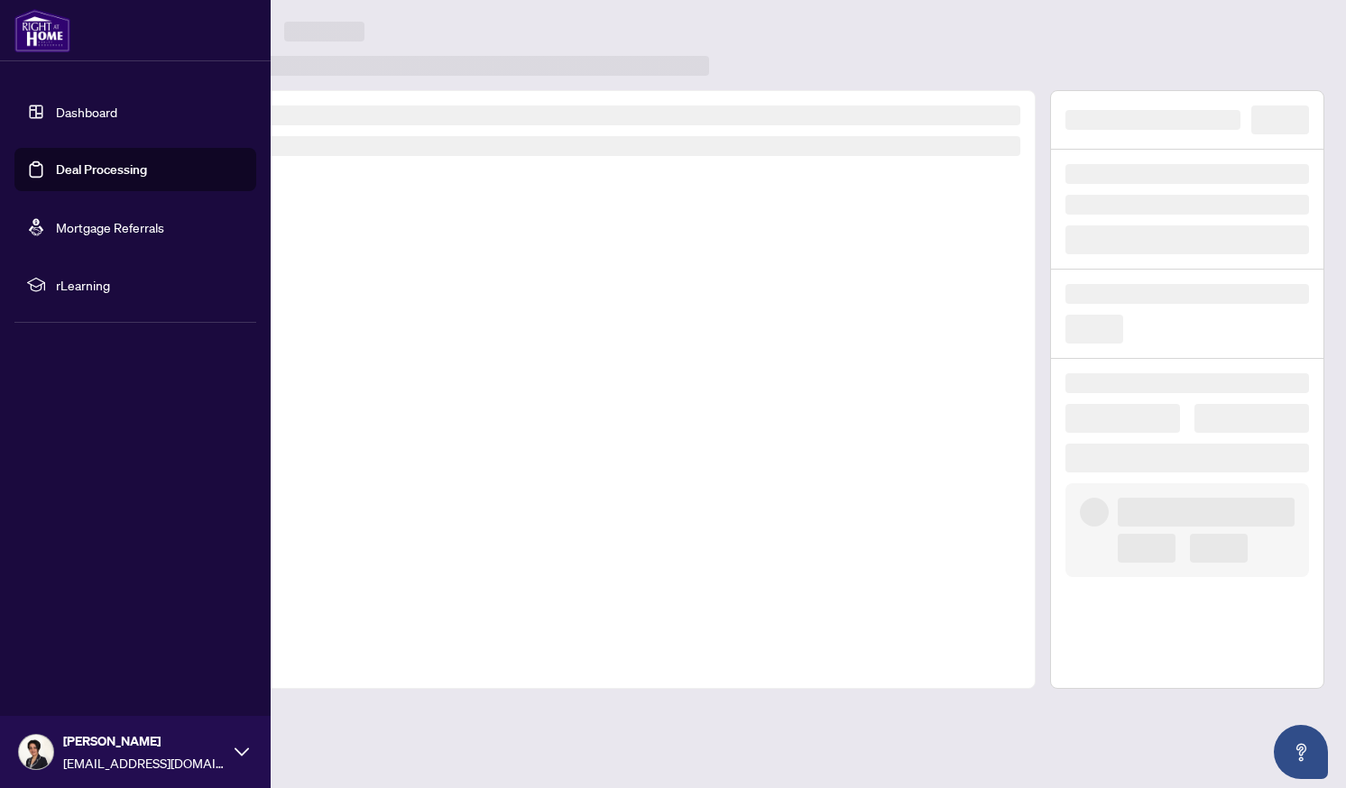
click at [76, 119] on link "Dashboard" at bounding box center [86, 112] width 61 height 16
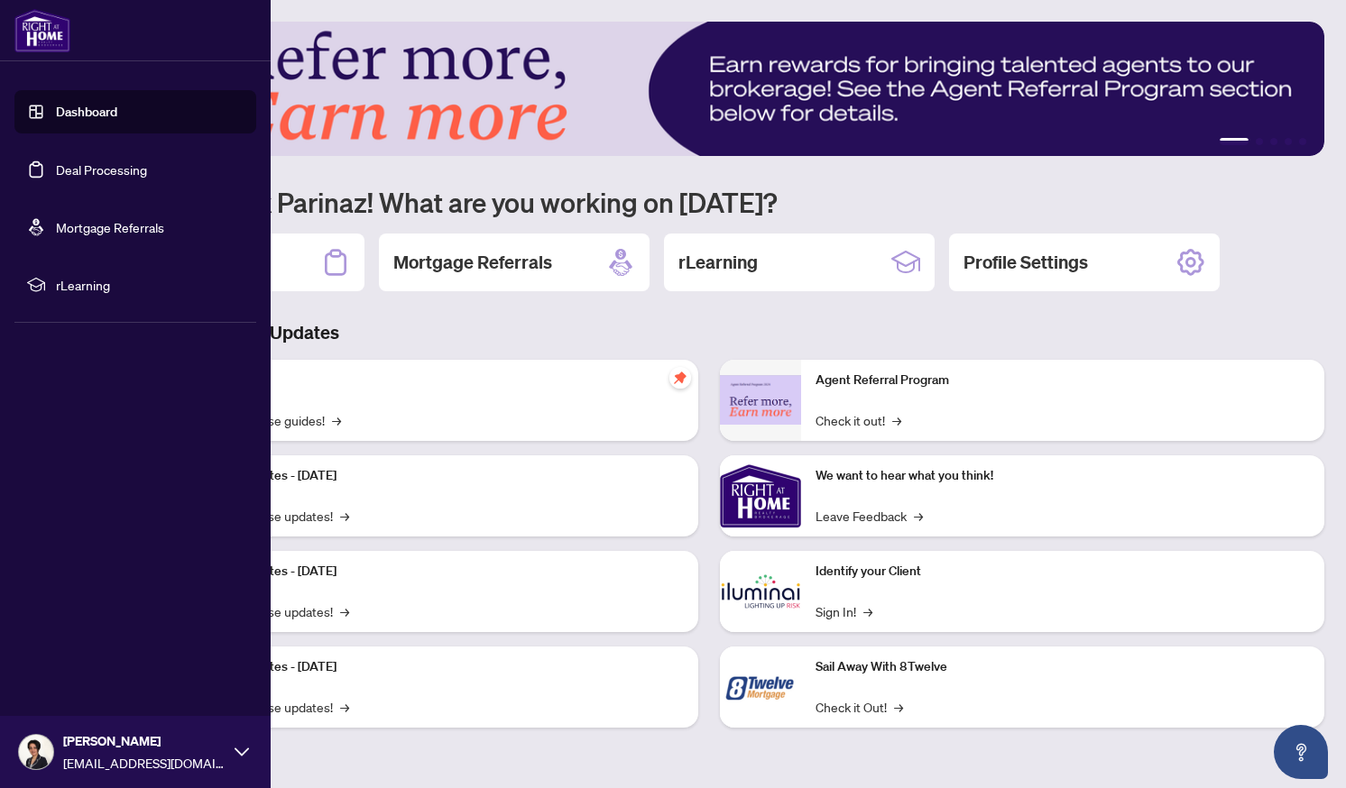
click at [75, 176] on link "Deal Processing" at bounding box center [101, 169] width 91 height 16
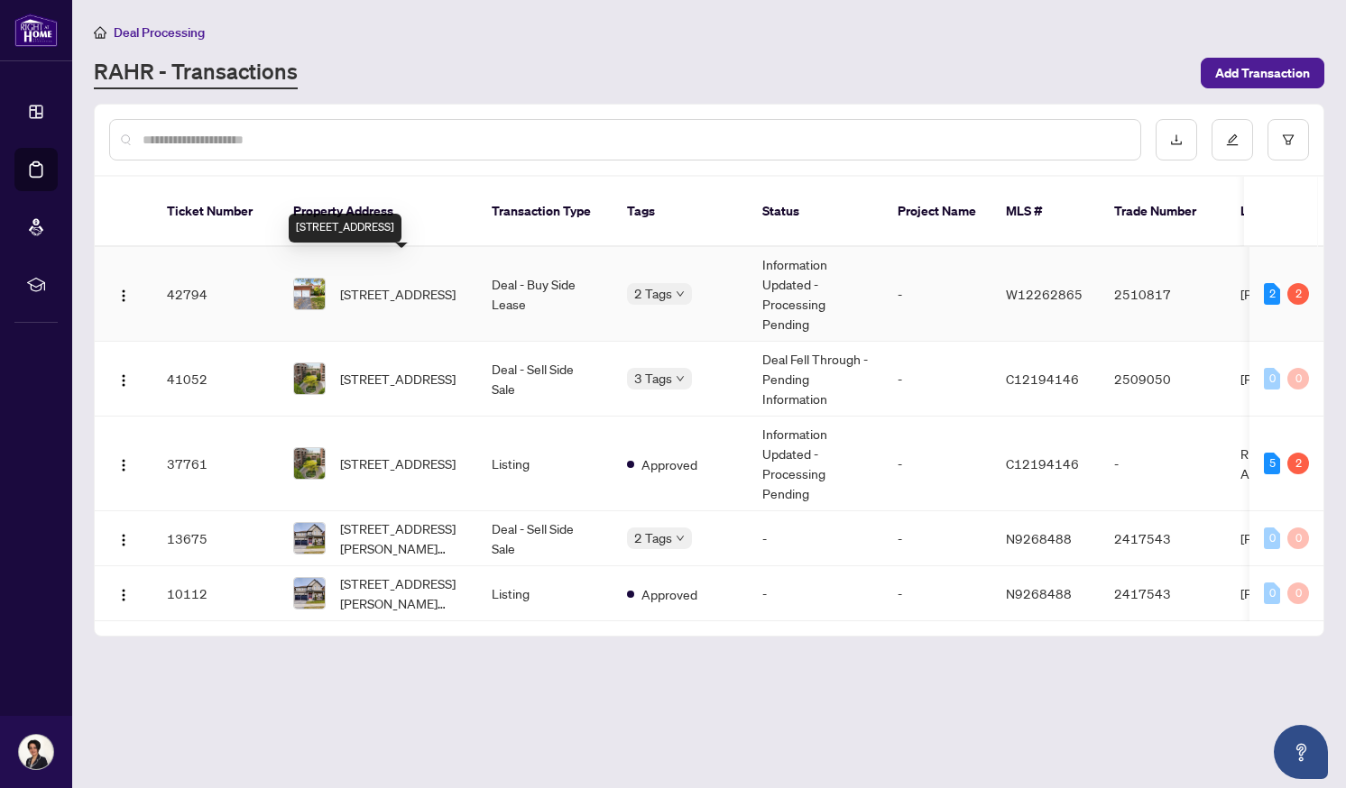
click at [423, 284] on span "[STREET_ADDRESS]" at bounding box center [397, 294] width 115 height 20
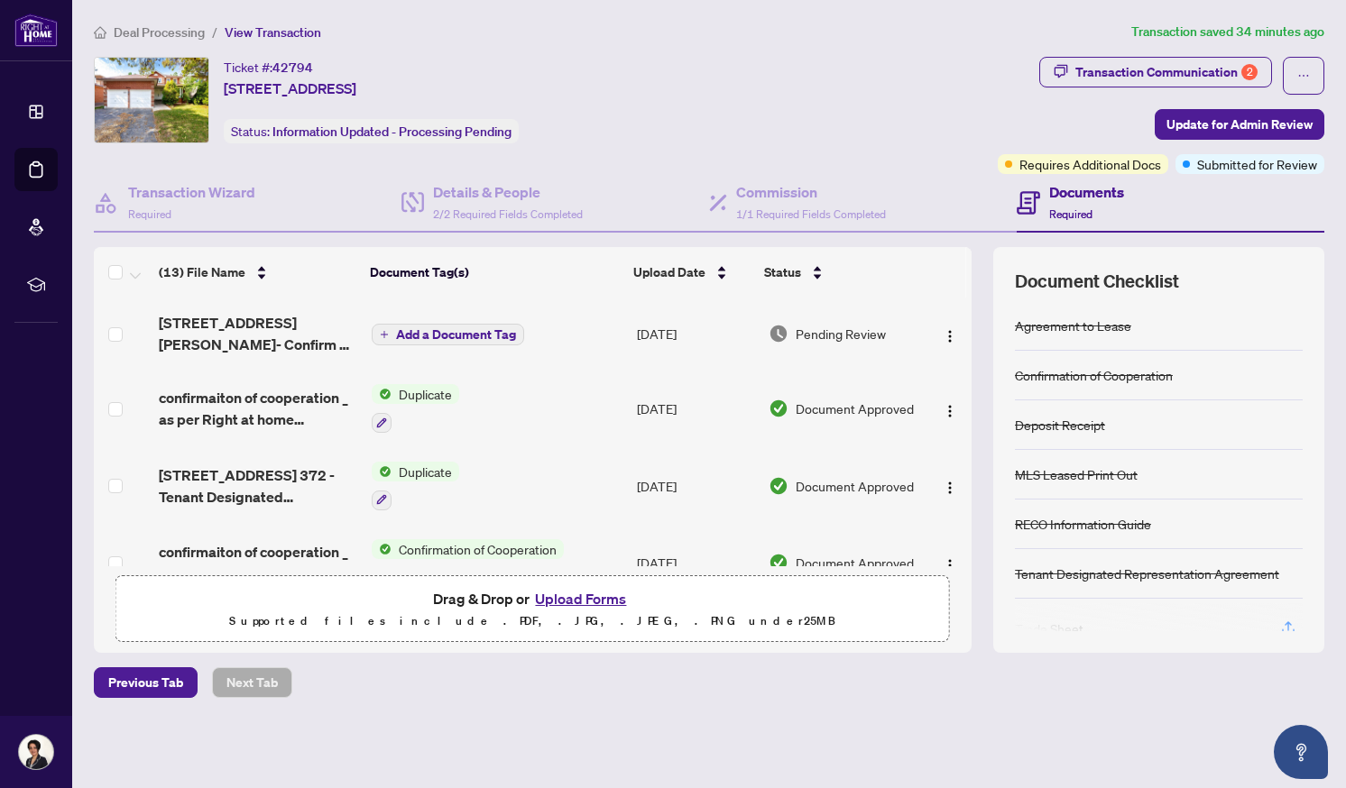
scroll to position [230, 0]
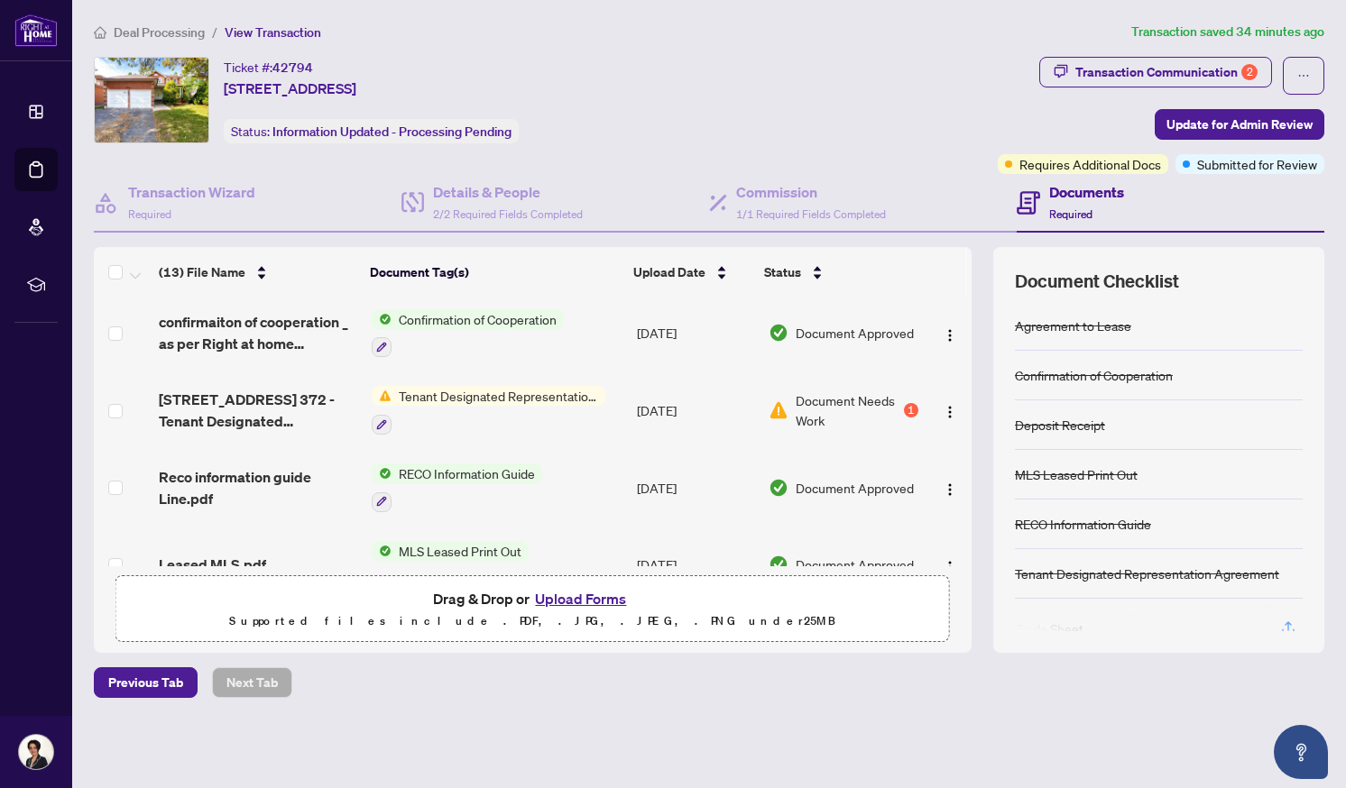
click at [450, 400] on span "Tenant Designated Representation Agreement" at bounding box center [498, 396] width 214 height 20
click at [563, 599] on button "Upload Forms" at bounding box center [580, 598] width 102 height 23
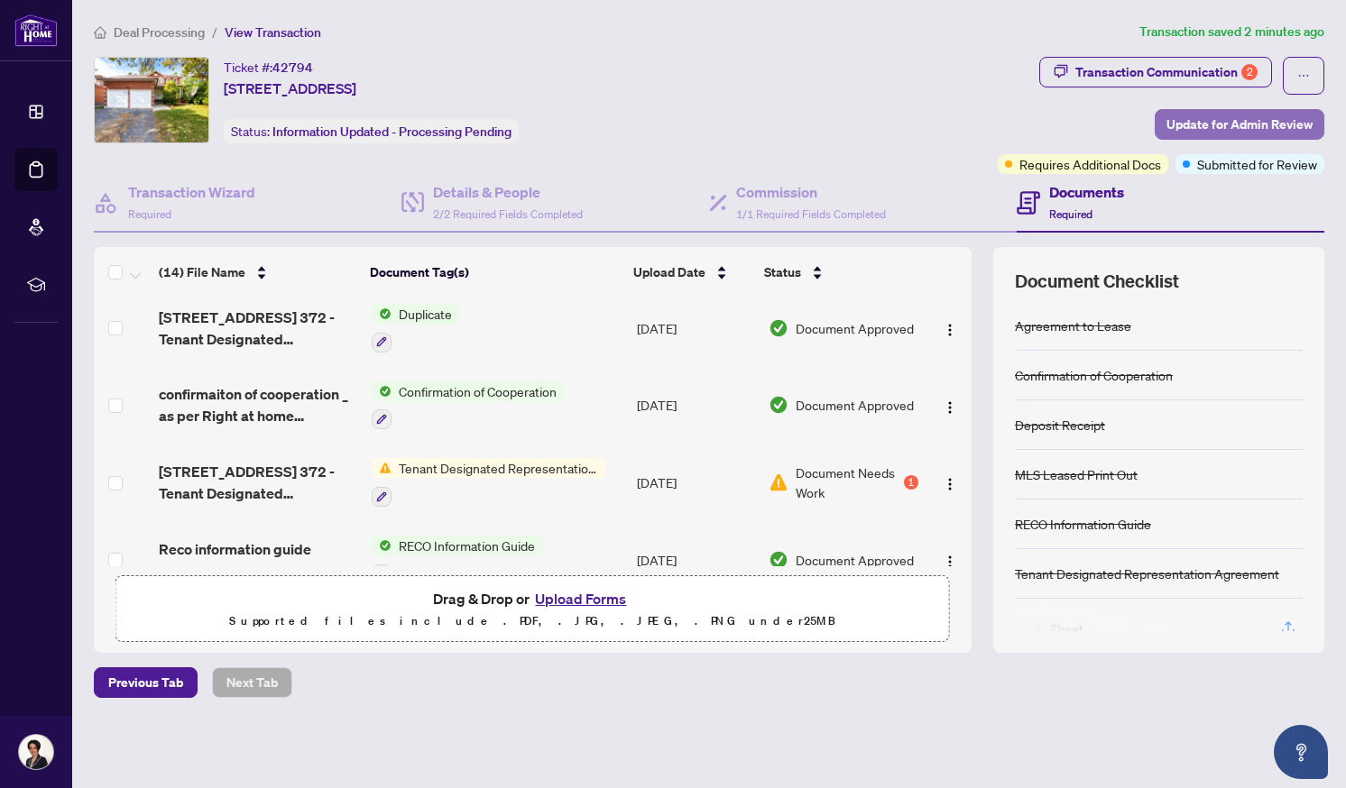
click at [1229, 118] on span "Update for Admin Review" at bounding box center [1239, 124] width 146 height 29
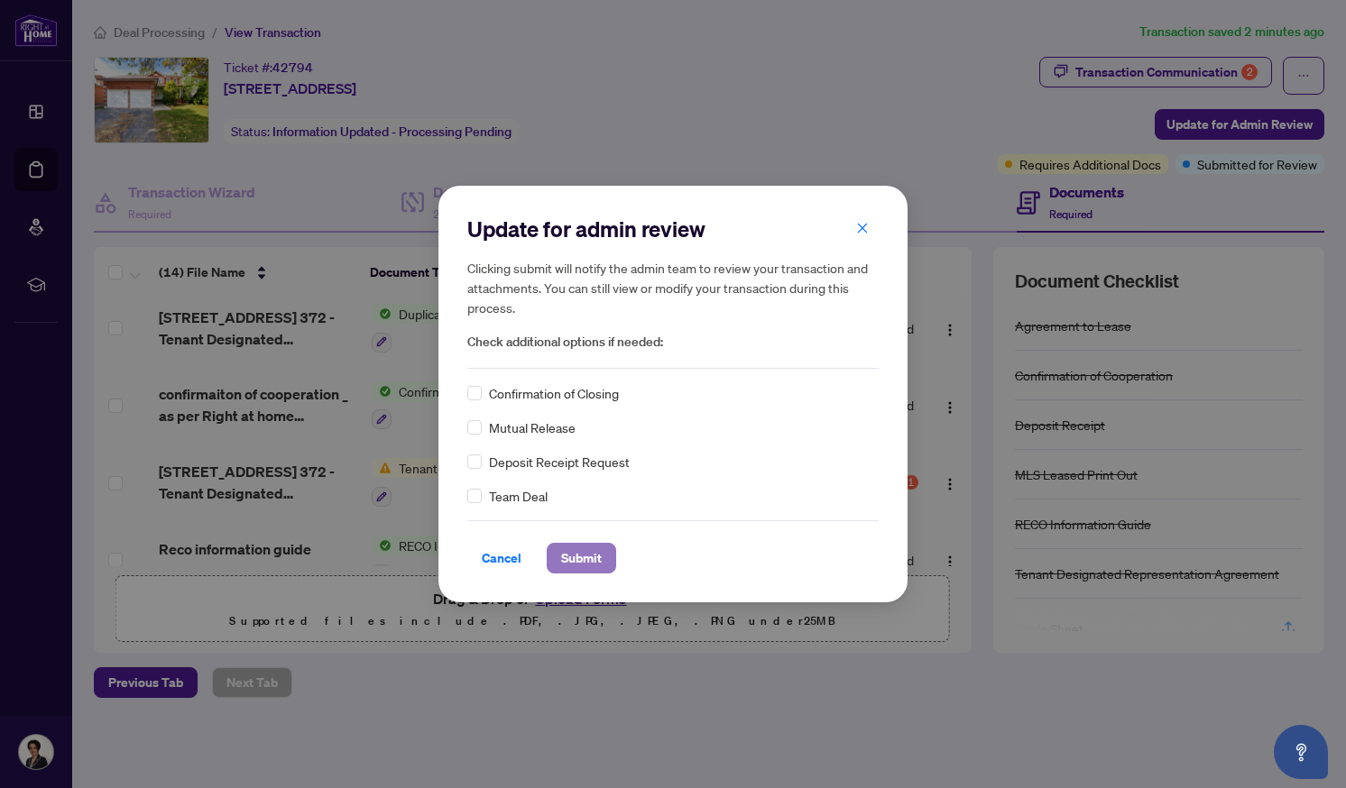
click at [583, 563] on span "Submit" at bounding box center [581, 558] width 41 height 29
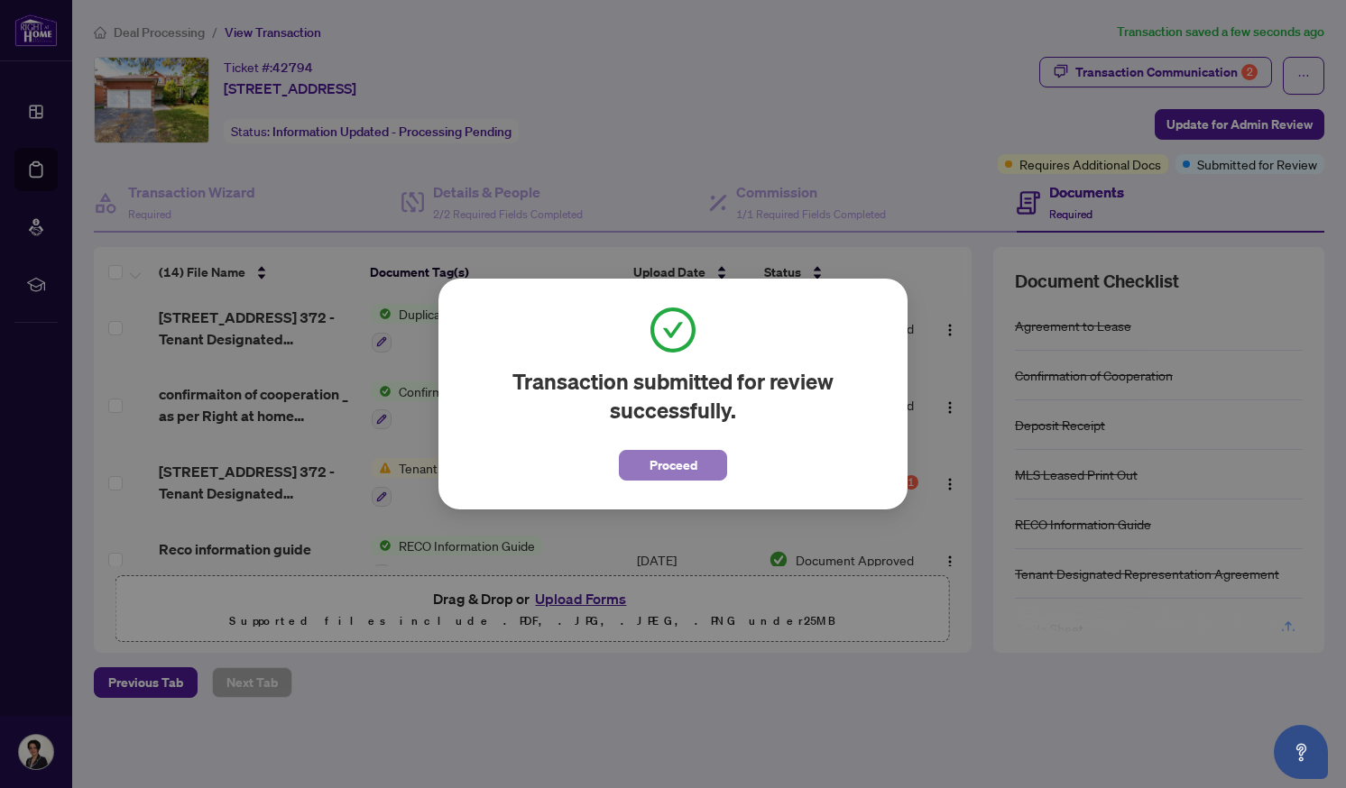
click at [693, 468] on span "Proceed" at bounding box center [673, 465] width 48 height 29
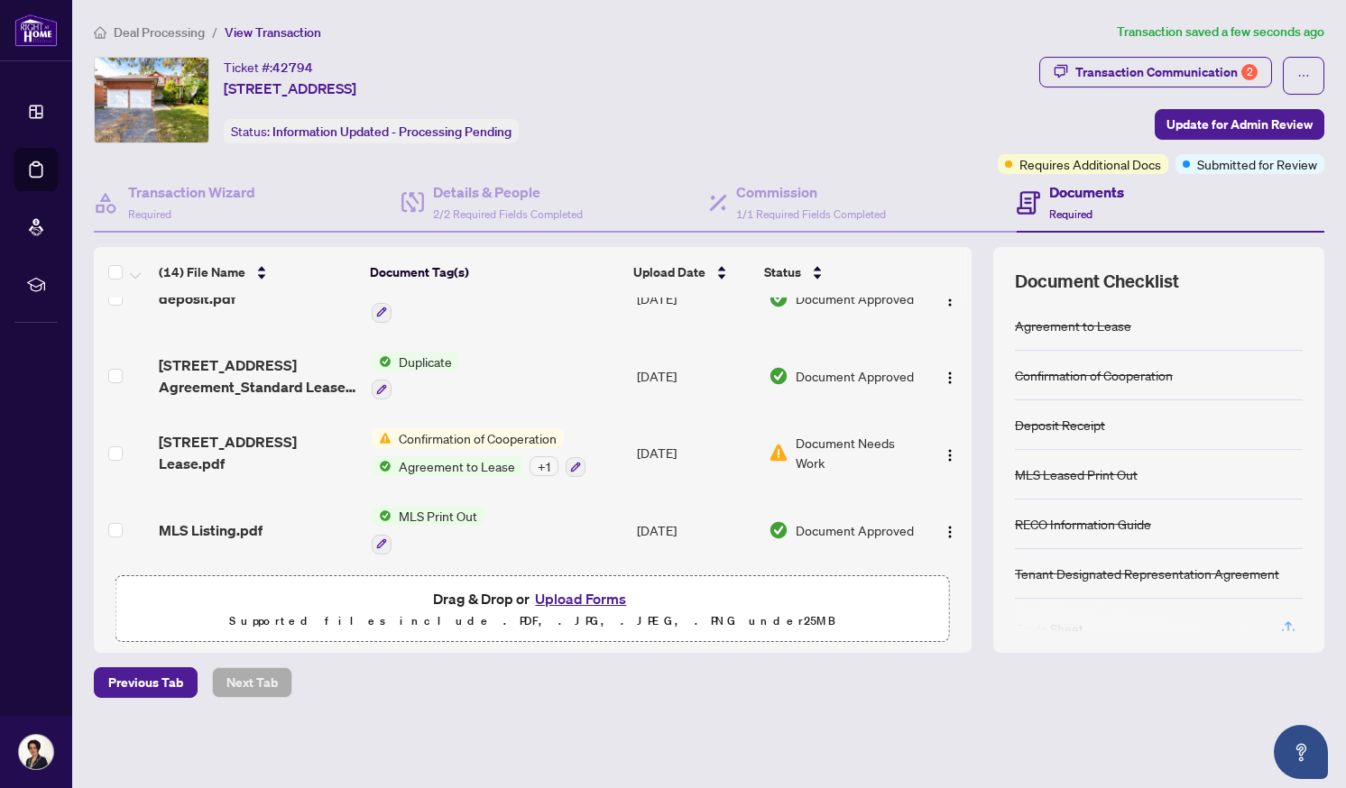
scroll to position [5, 0]
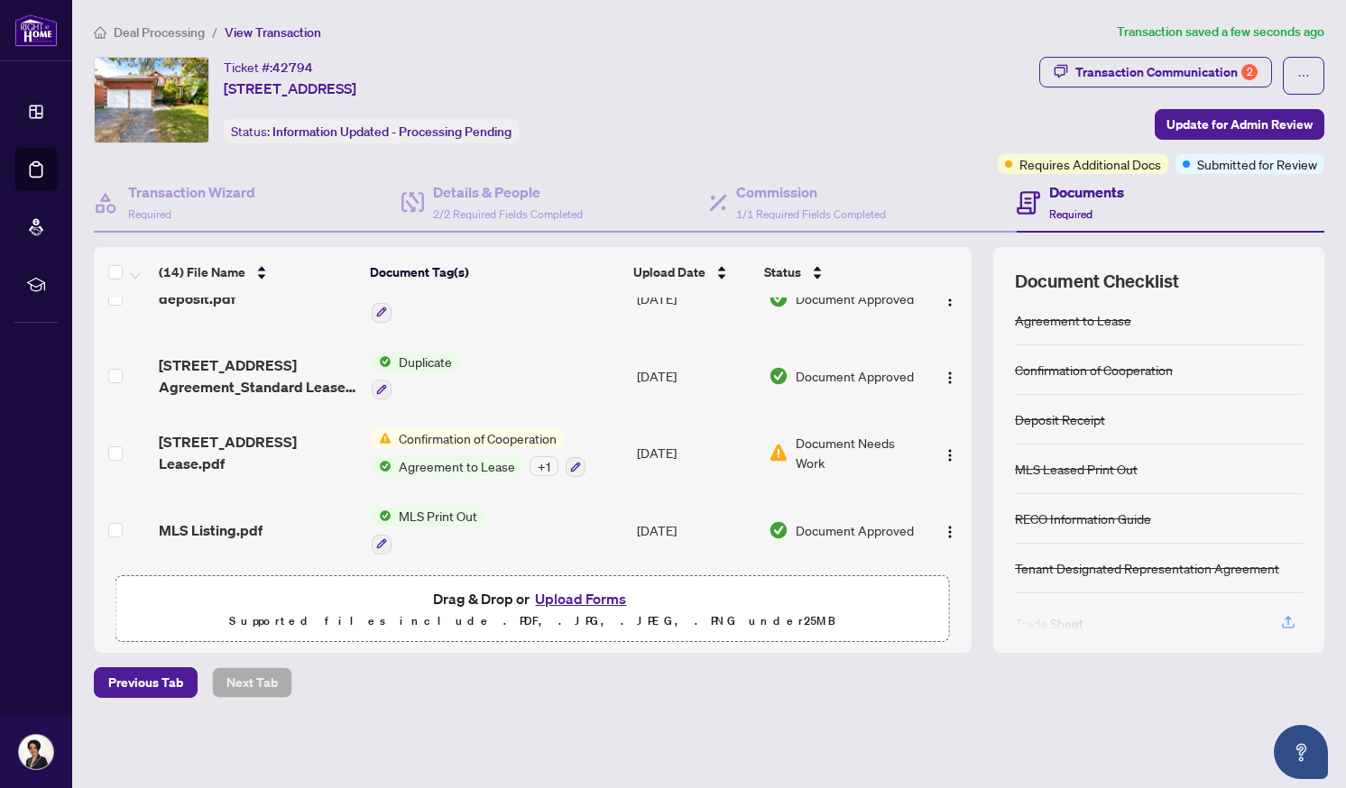
click at [963, 304] on td at bounding box center [948, 299] width 46 height 78
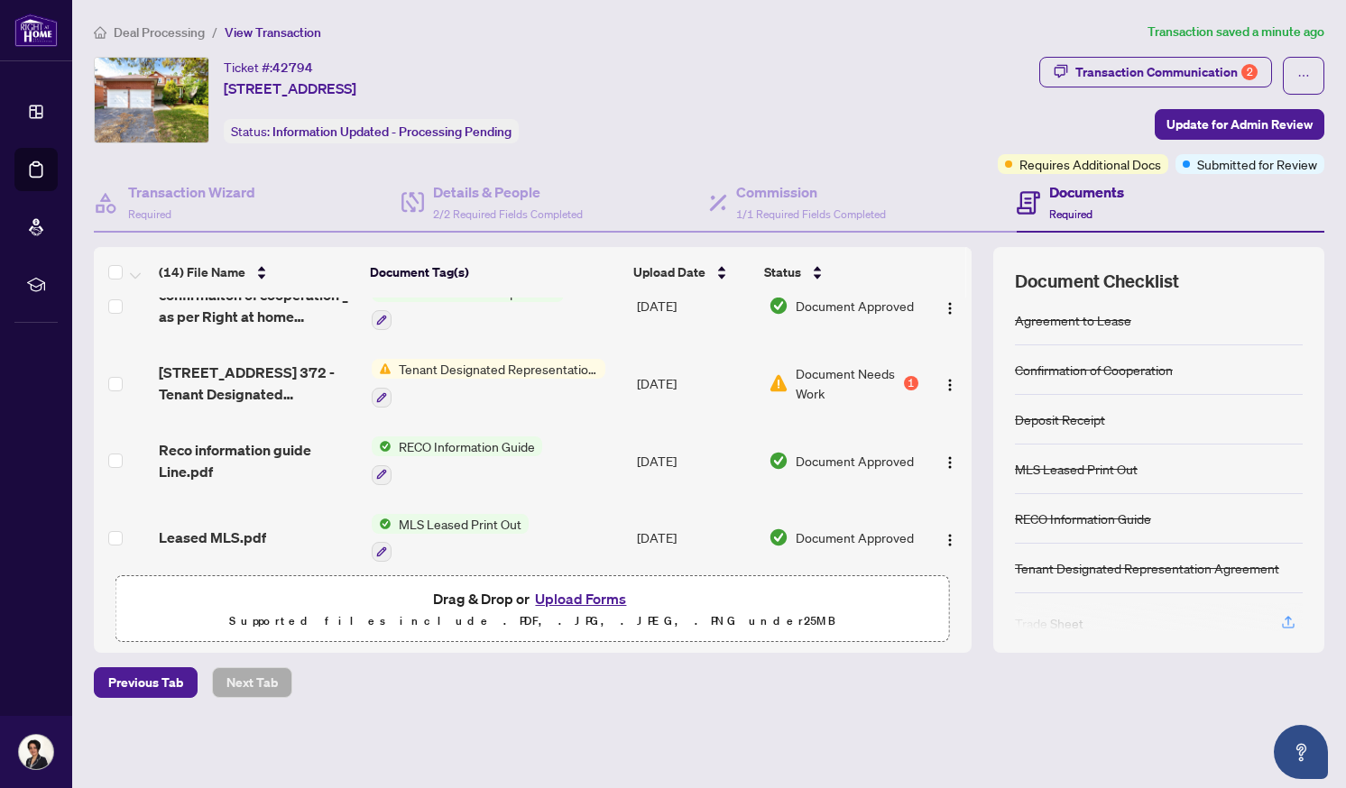
scroll to position [560, 0]
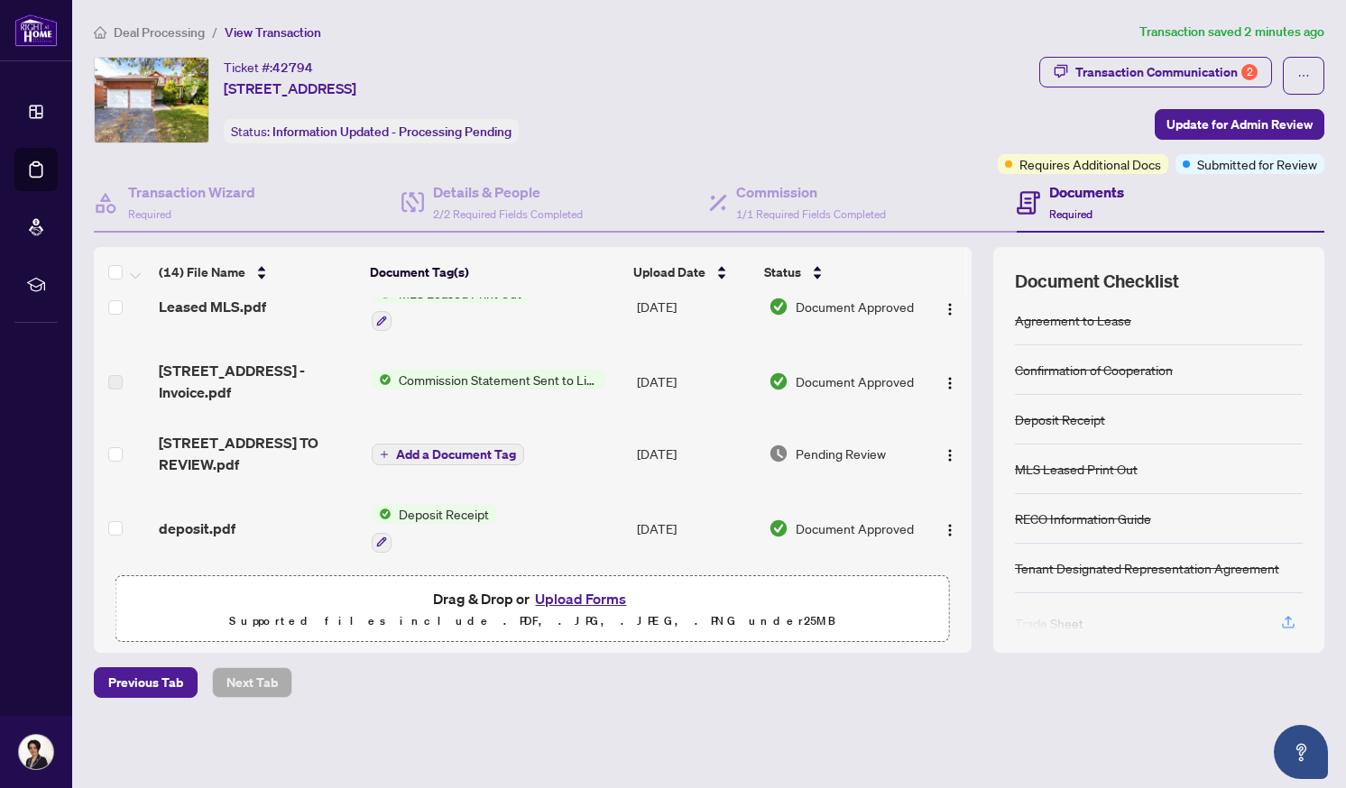
click at [552, 372] on span "Commission Statement Sent to Listing Brokerage" at bounding box center [498, 380] width 214 height 20
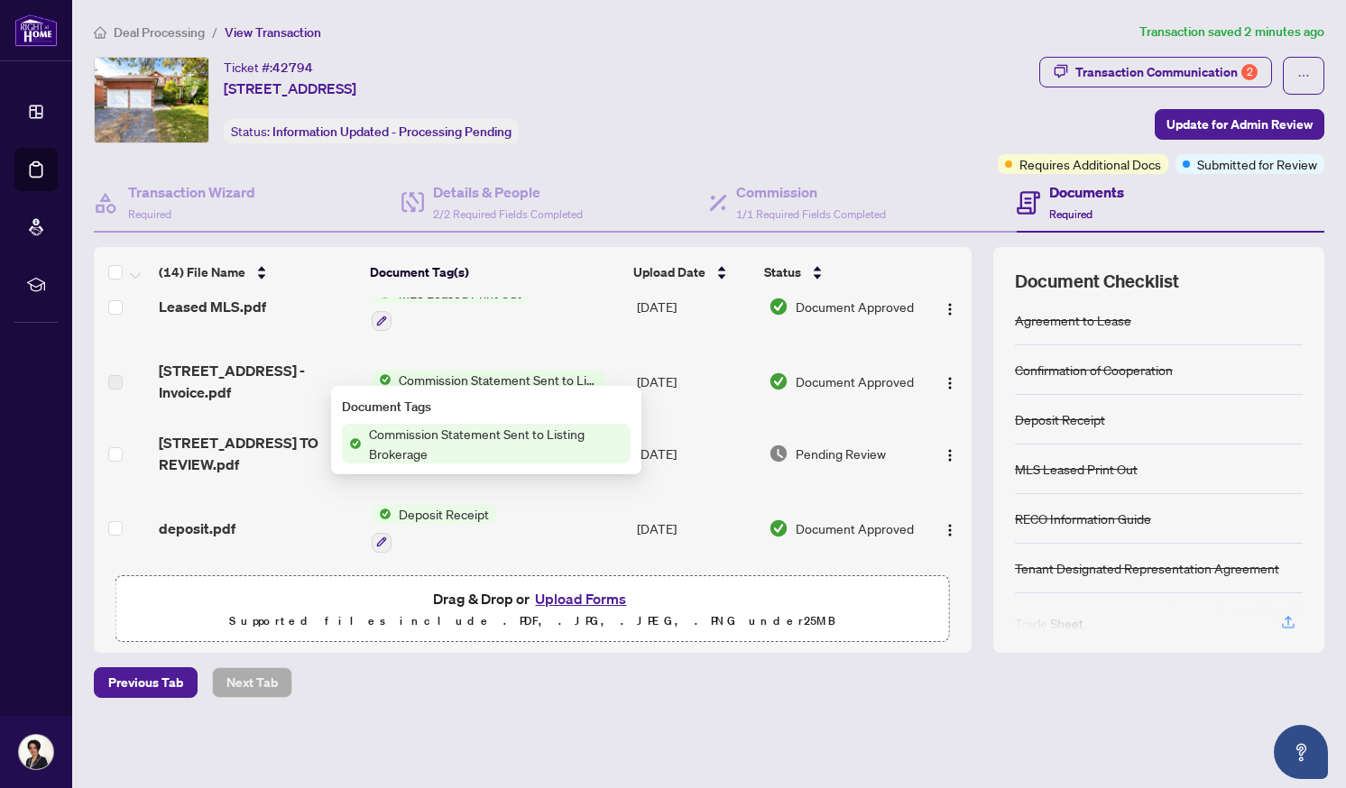
click at [459, 446] on span "Commission Statement Sent to Listing Brokerage" at bounding box center [496, 444] width 269 height 40
click at [456, 378] on span "Commission Statement Sent to Listing Brokerage" at bounding box center [498, 380] width 214 height 20
click at [411, 435] on span "Commission Statement Sent to Listing Brokerage" at bounding box center [496, 444] width 269 height 40
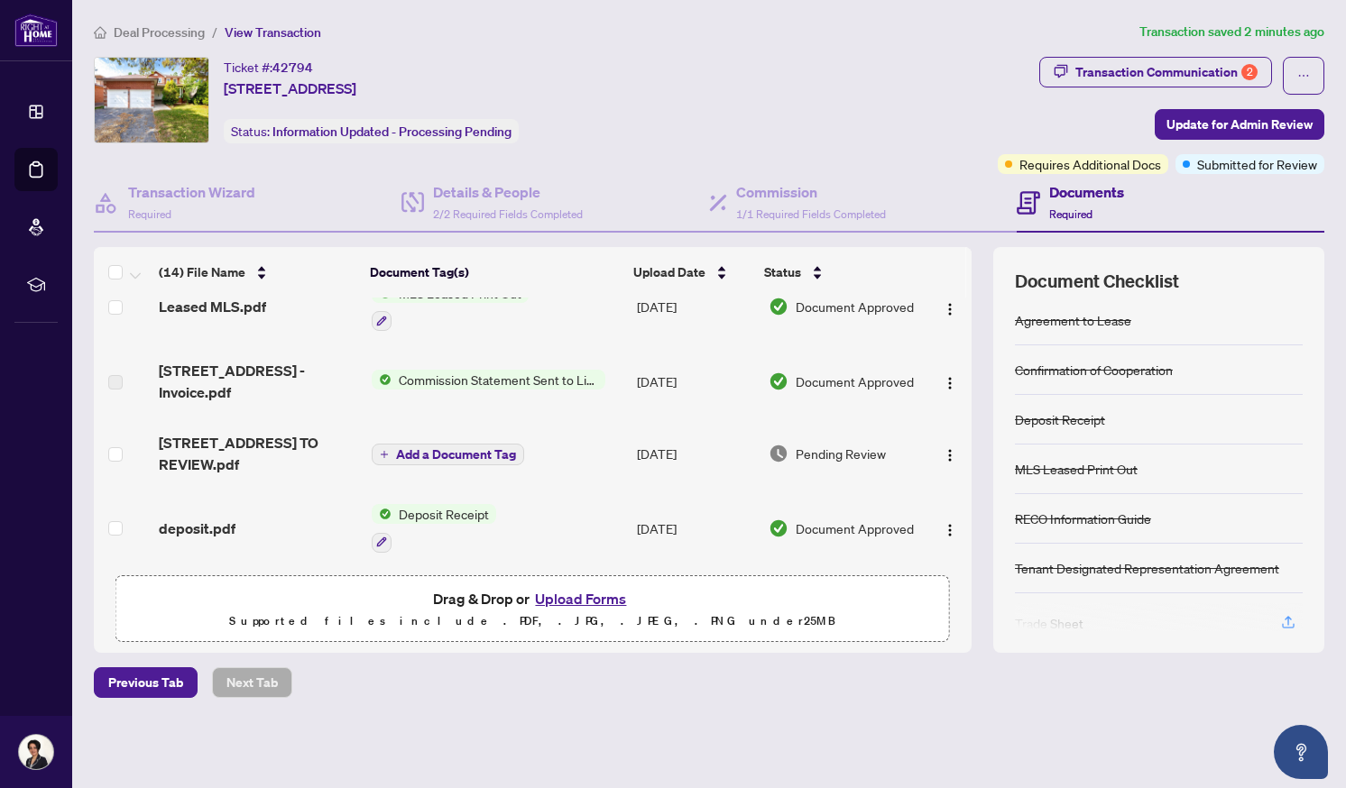
click at [850, 375] on span "Document Approved" at bounding box center [854, 382] width 118 height 20
click at [949, 380] on img "button" at bounding box center [949, 383] width 14 height 14
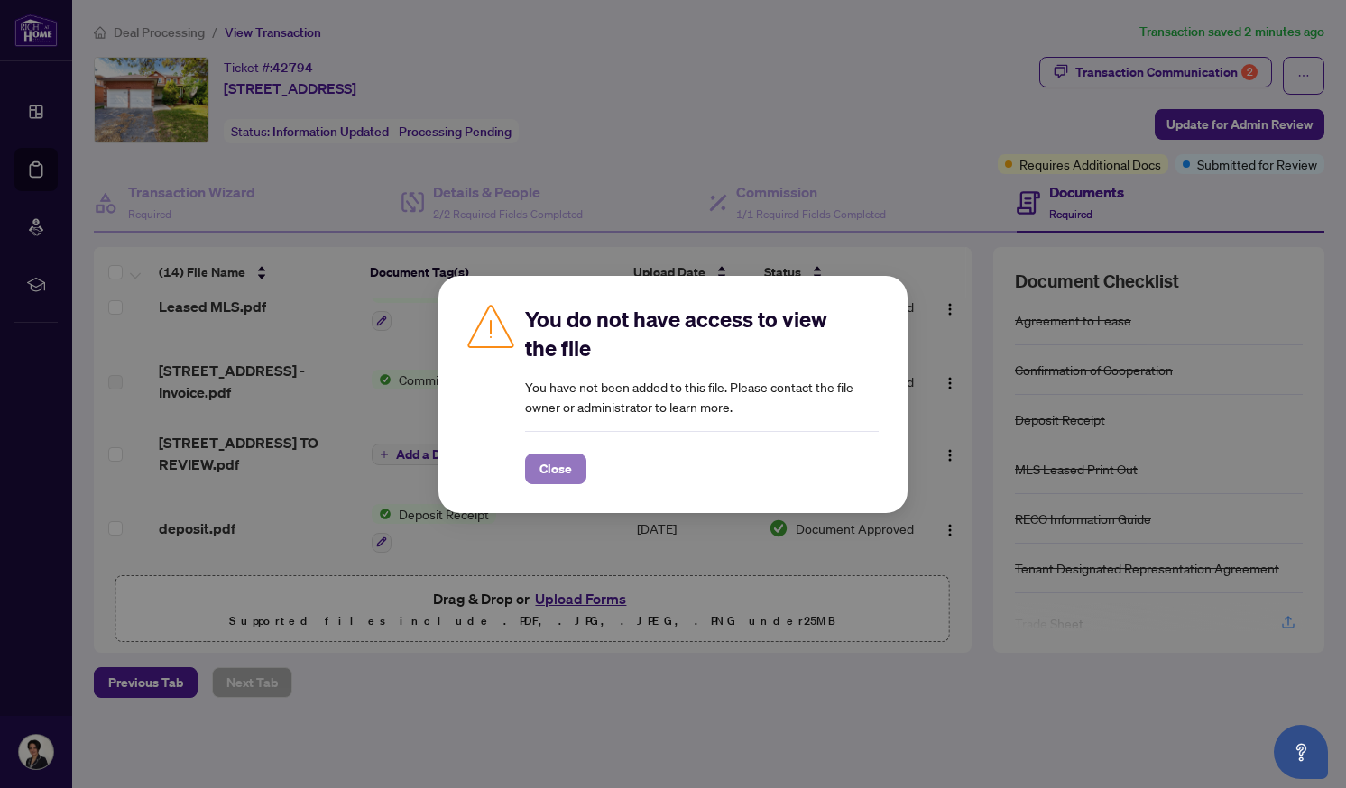
click at [564, 459] on span "Close" at bounding box center [555, 469] width 32 height 29
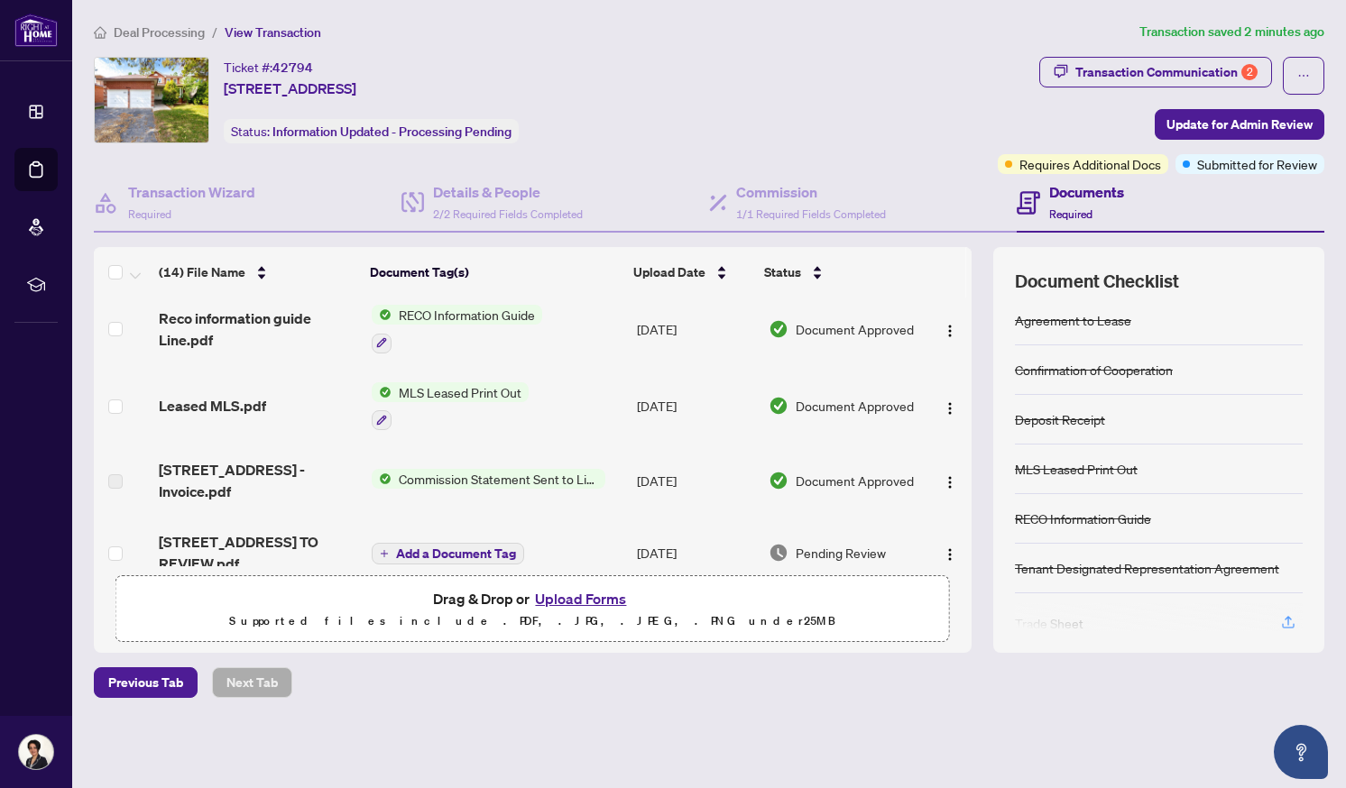
scroll to position [691, 0]
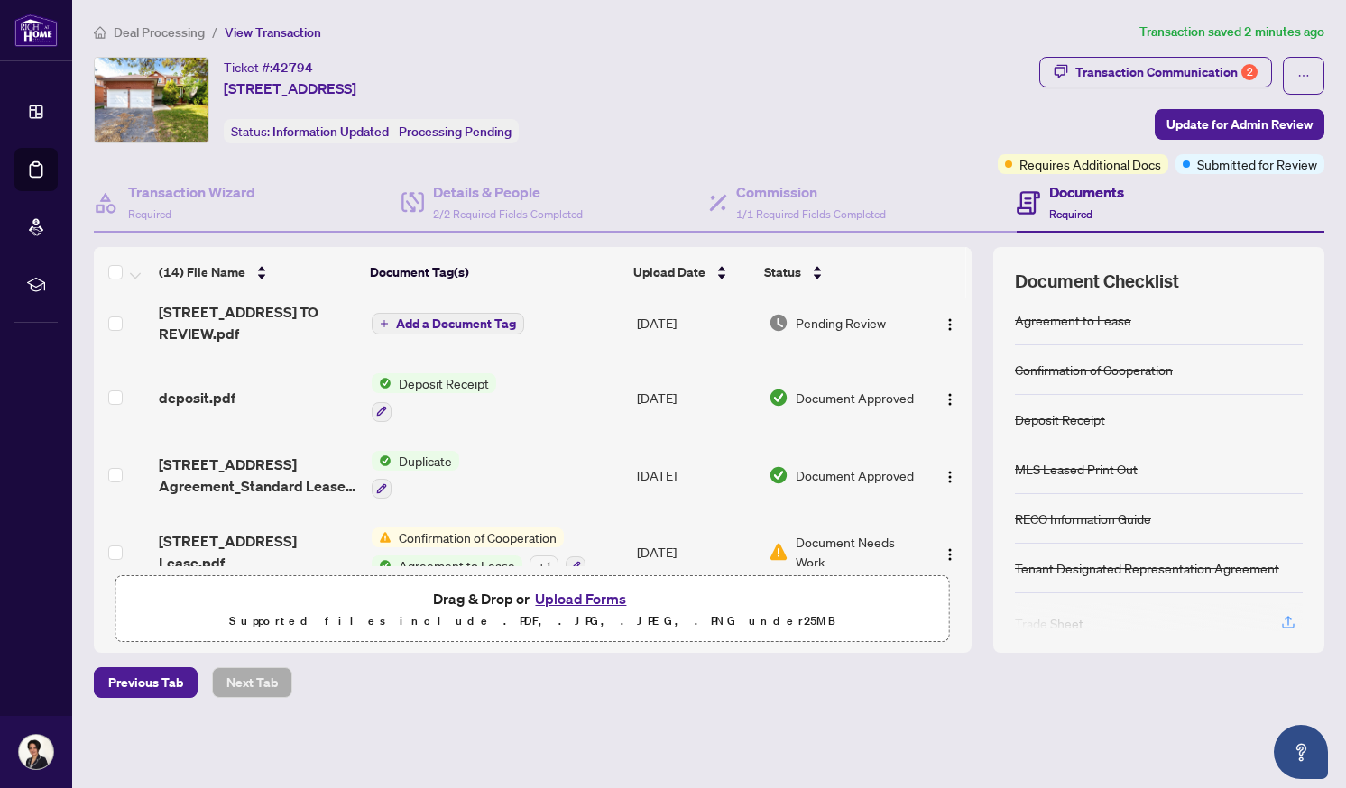
click at [832, 314] on span "Pending Review" at bounding box center [840, 323] width 90 height 20
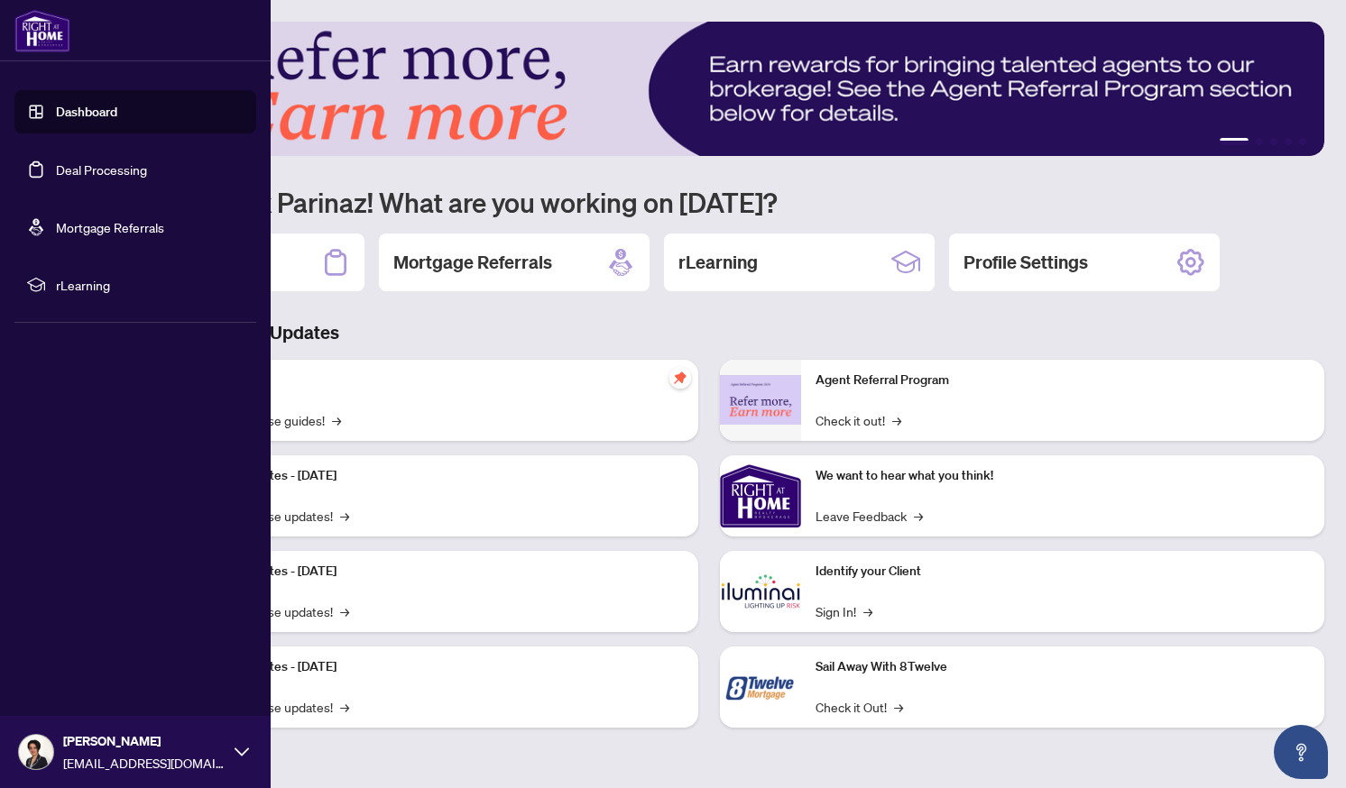
click at [75, 168] on link "Deal Processing" at bounding box center [101, 169] width 91 height 16
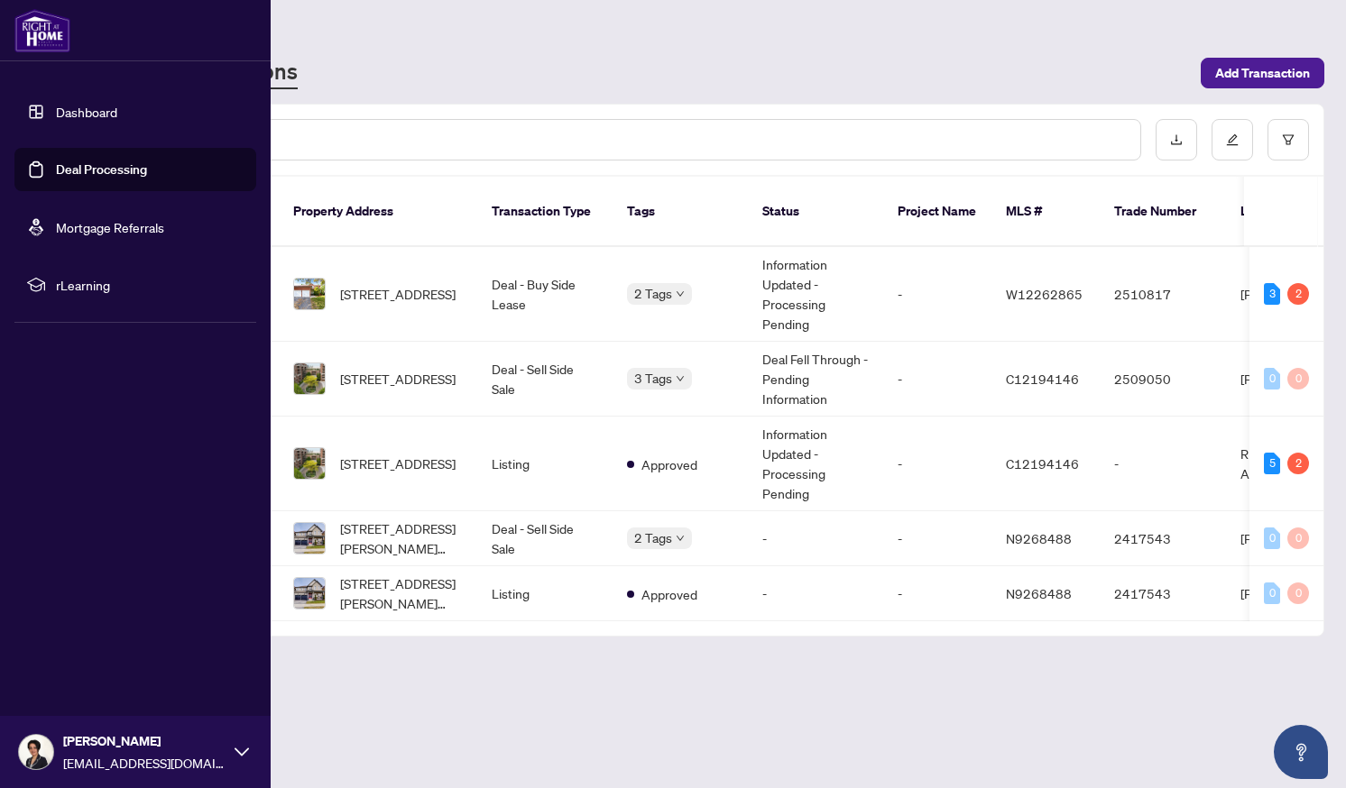
click at [56, 178] on link "Deal Processing" at bounding box center [101, 169] width 91 height 16
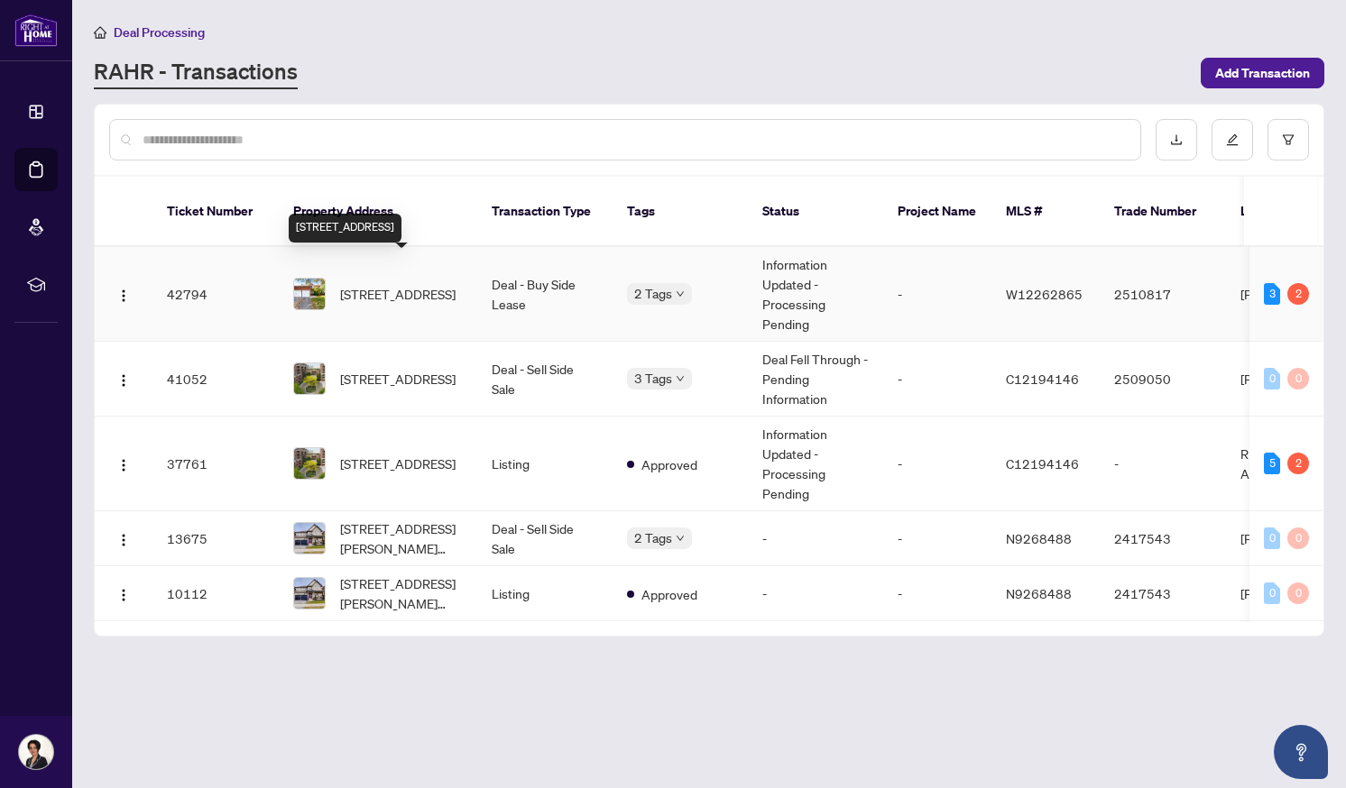
click at [455, 284] on span "[STREET_ADDRESS]" at bounding box center [397, 294] width 115 height 20
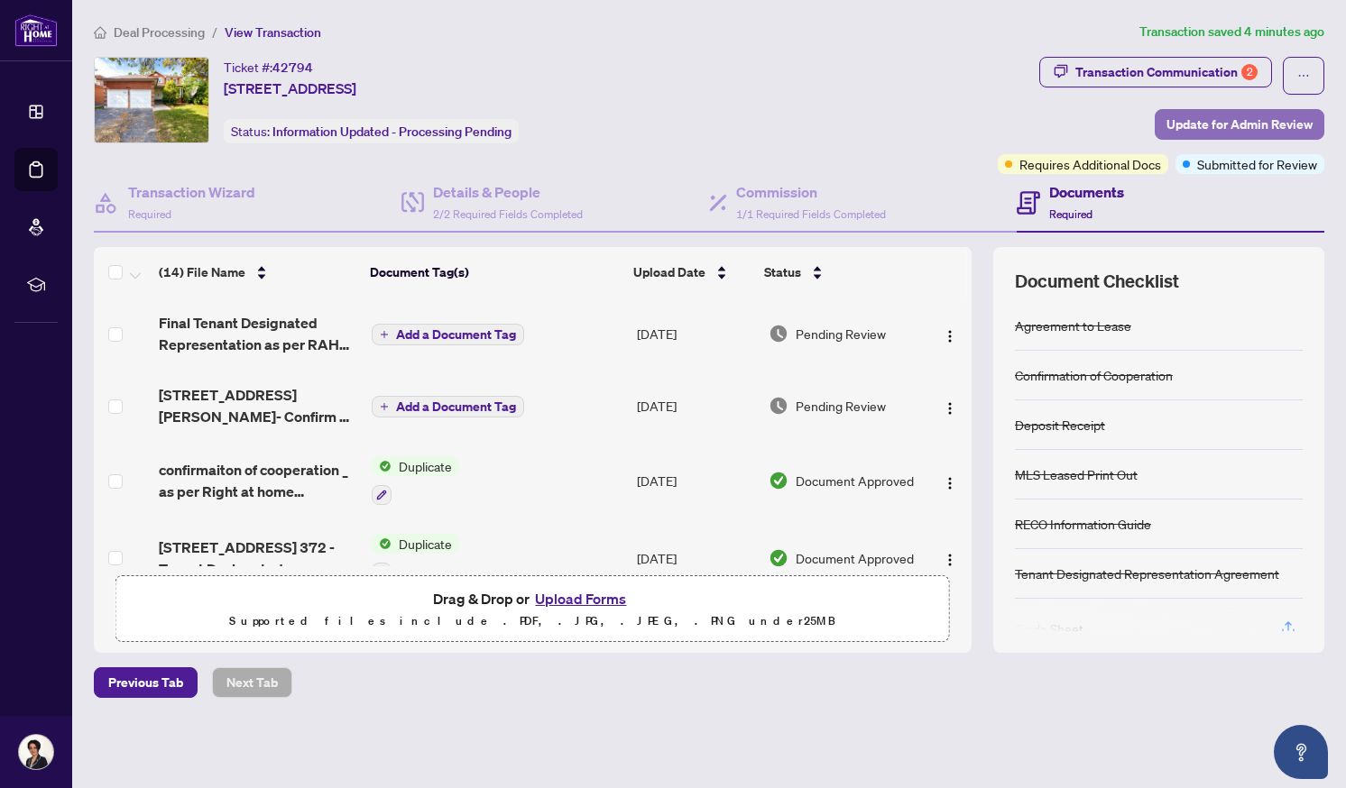
click at [1200, 112] on span "Update for Admin Review" at bounding box center [1239, 124] width 146 height 29
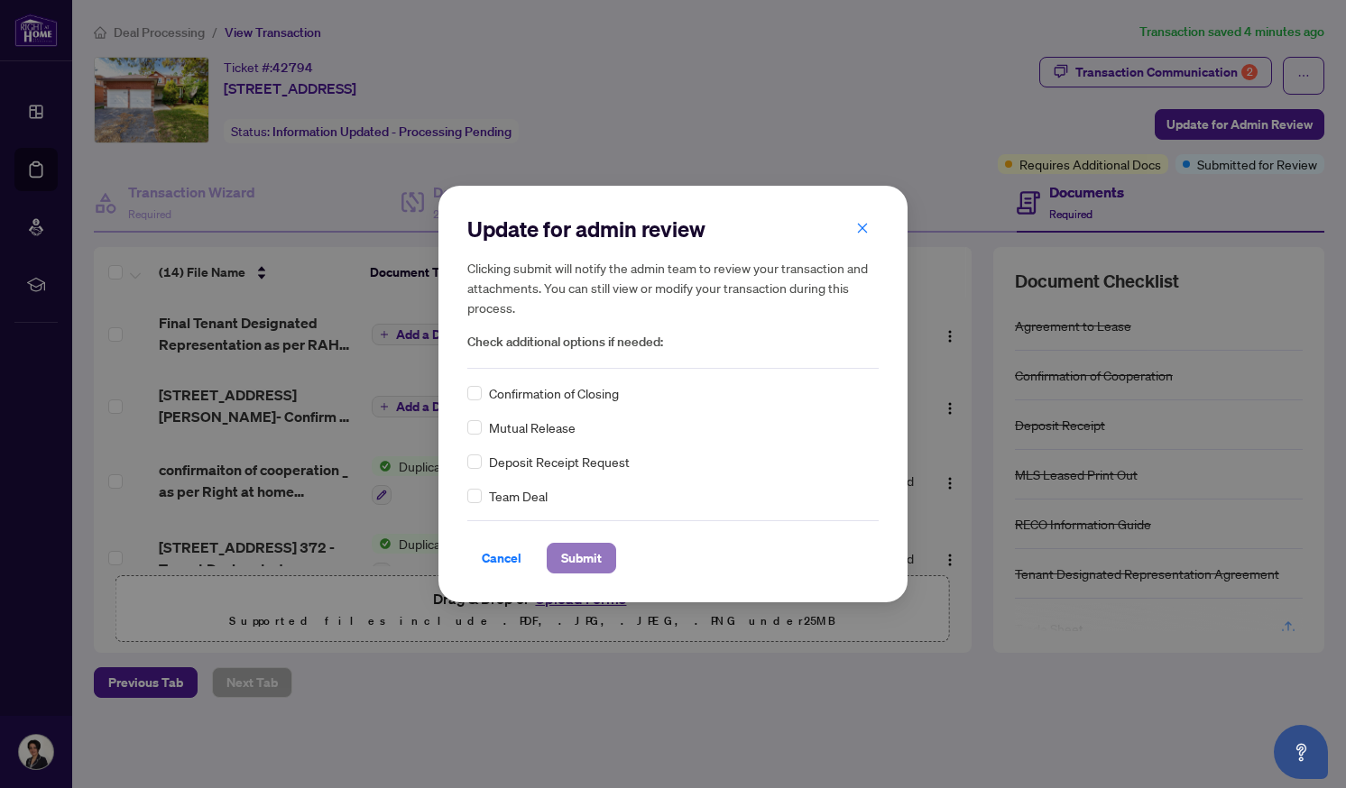
click at [602, 561] on button "Submit" at bounding box center [581, 558] width 69 height 31
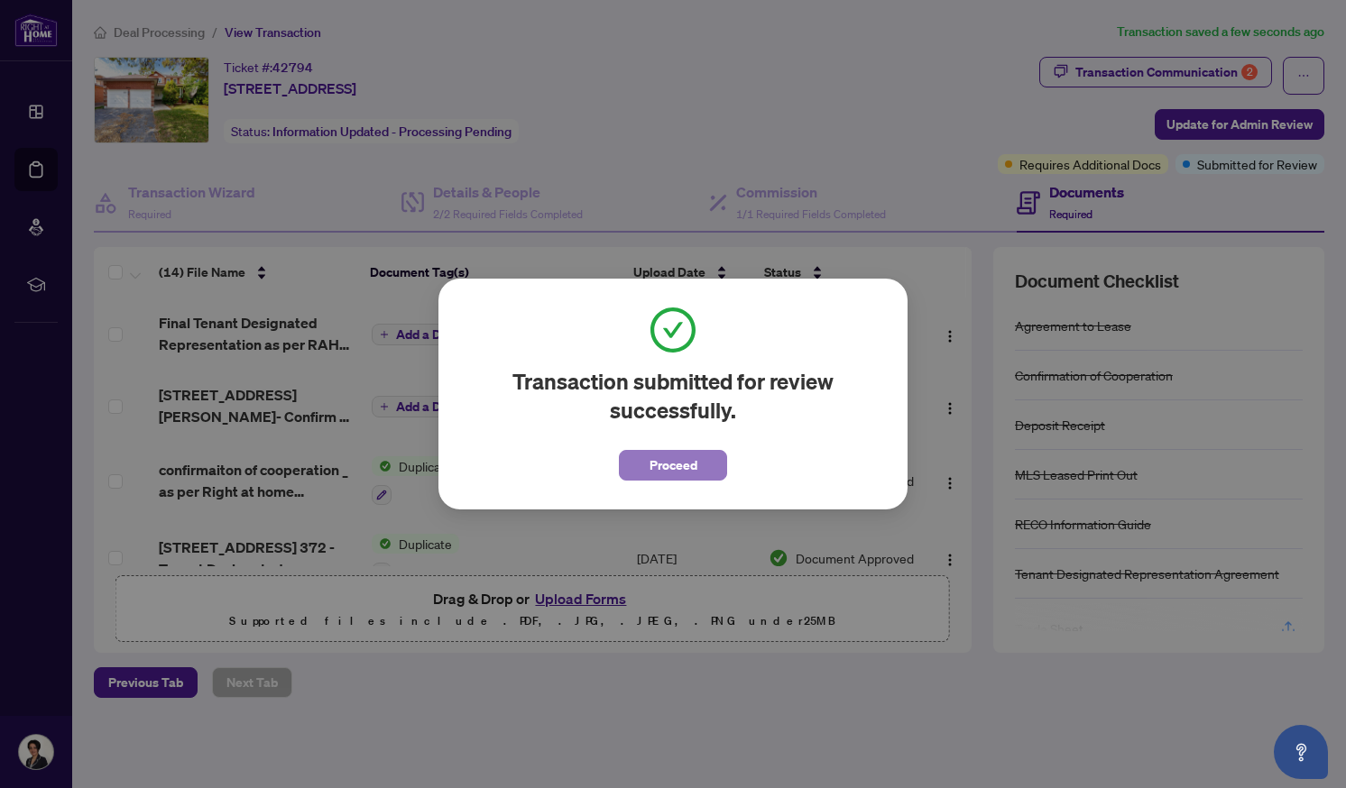
click at [675, 468] on span "Proceed" at bounding box center [673, 465] width 48 height 29
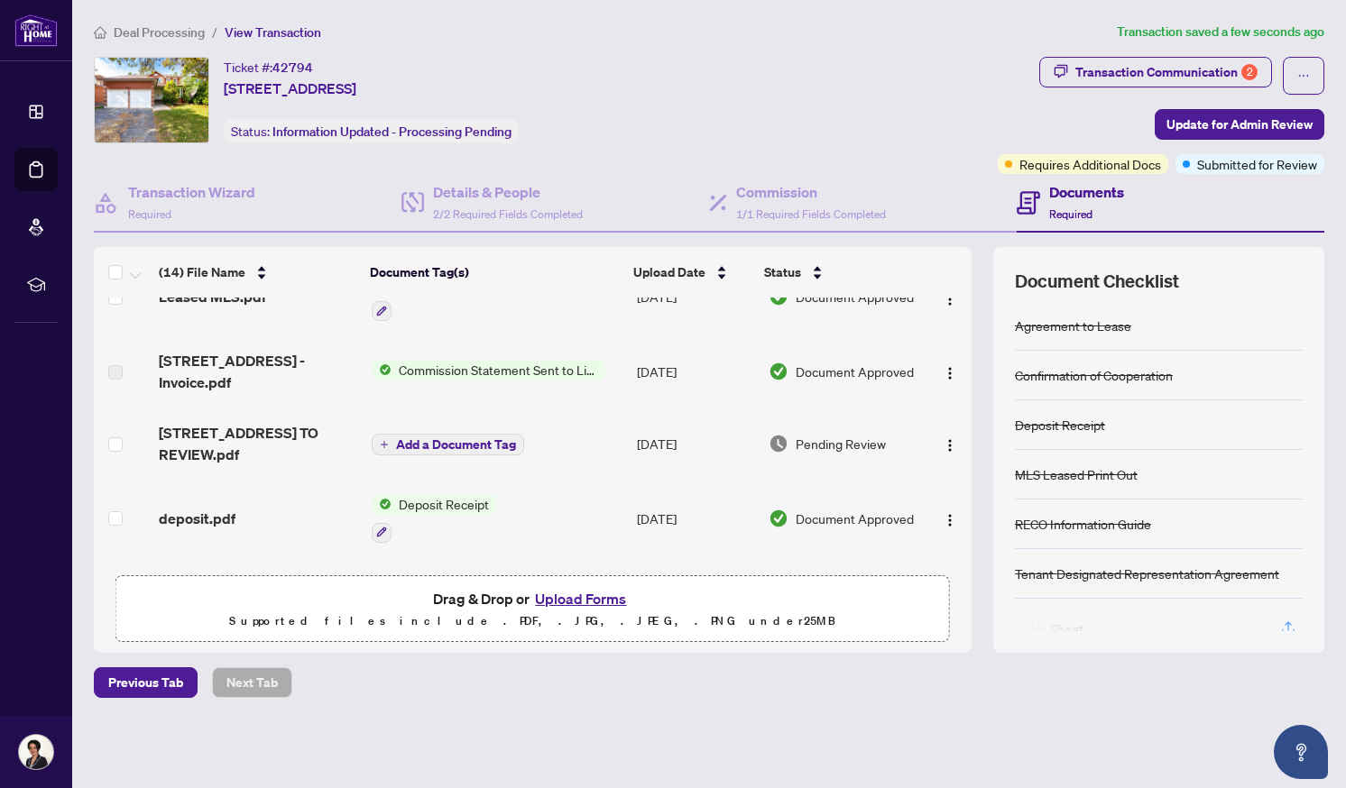
scroll to position [574, 0]
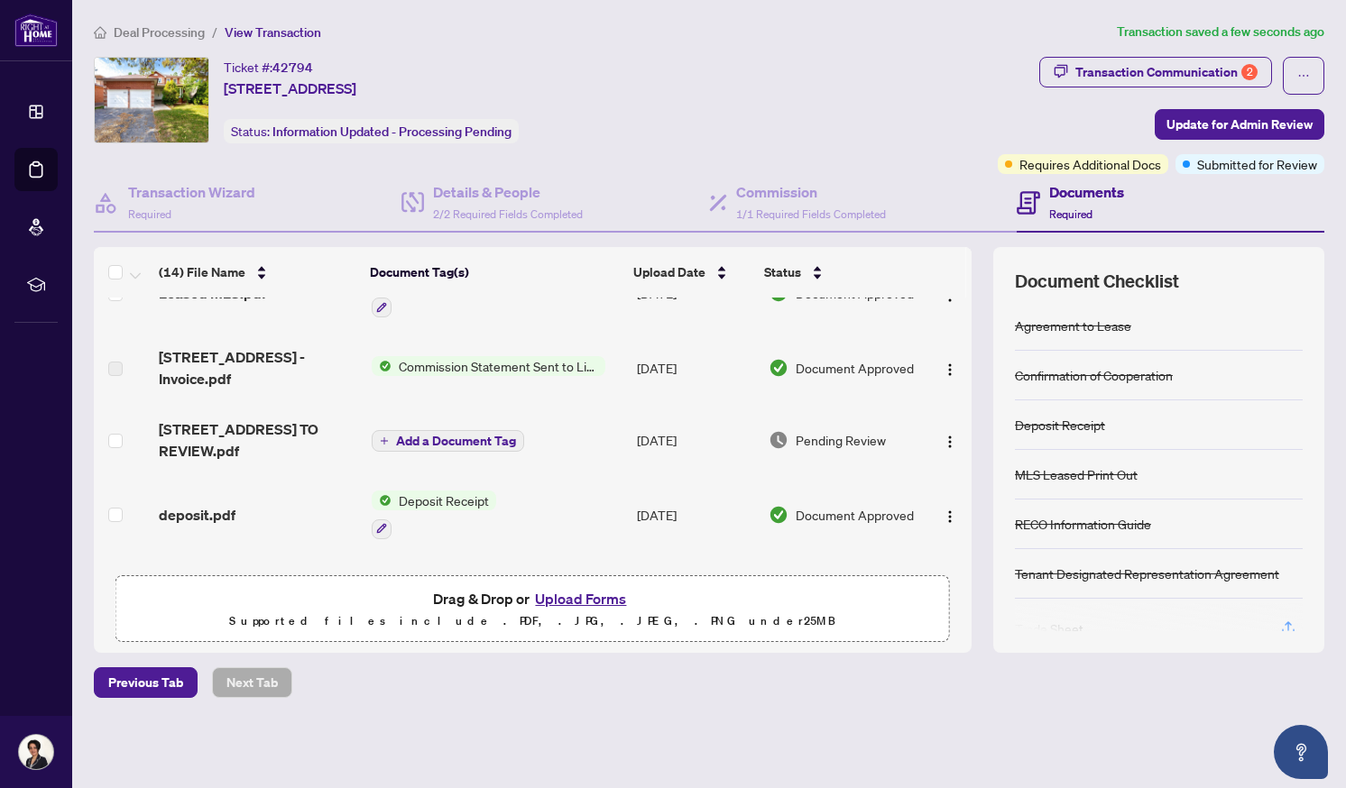
click at [433, 435] on span "Add a Document Tag" at bounding box center [456, 441] width 120 height 13
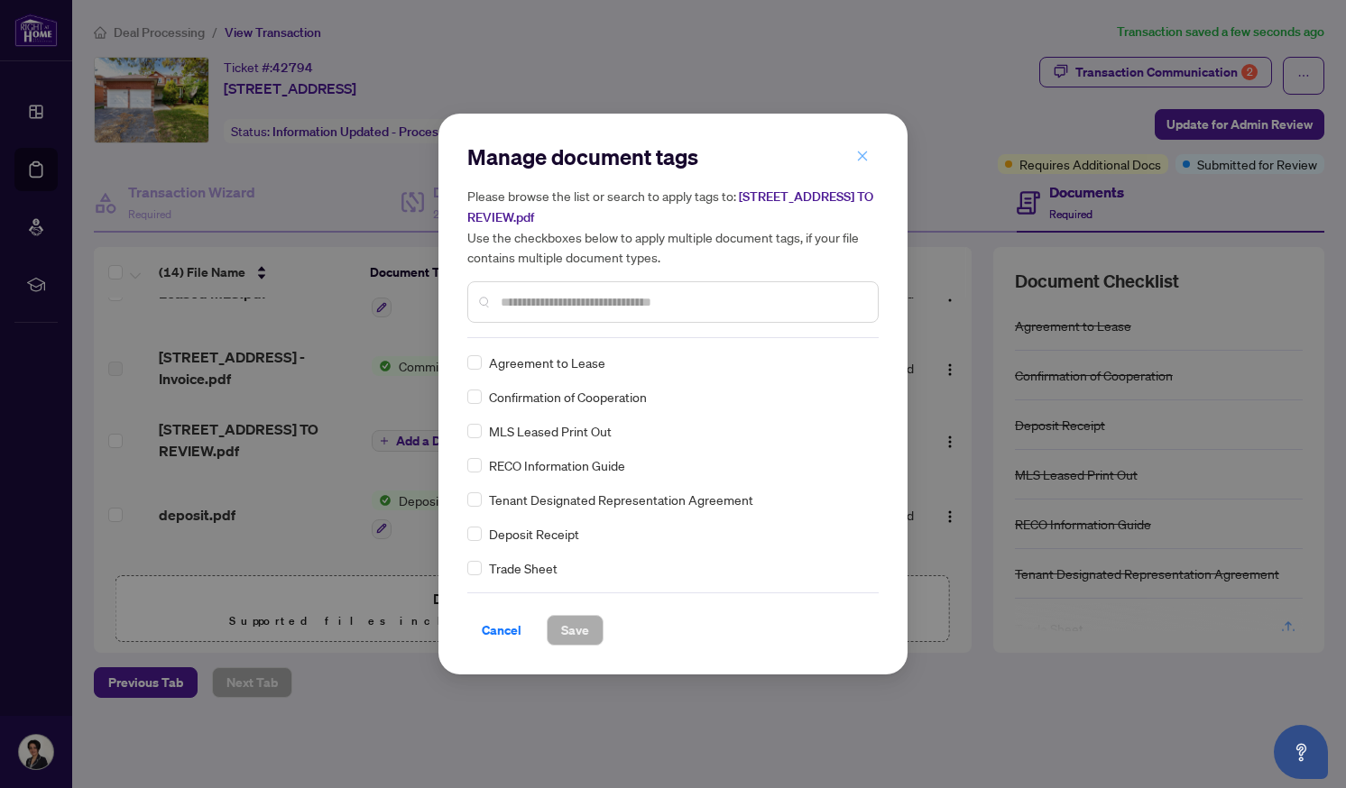
click at [860, 152] on icon "close" at bounding box center [862, 156] width 13 height 13
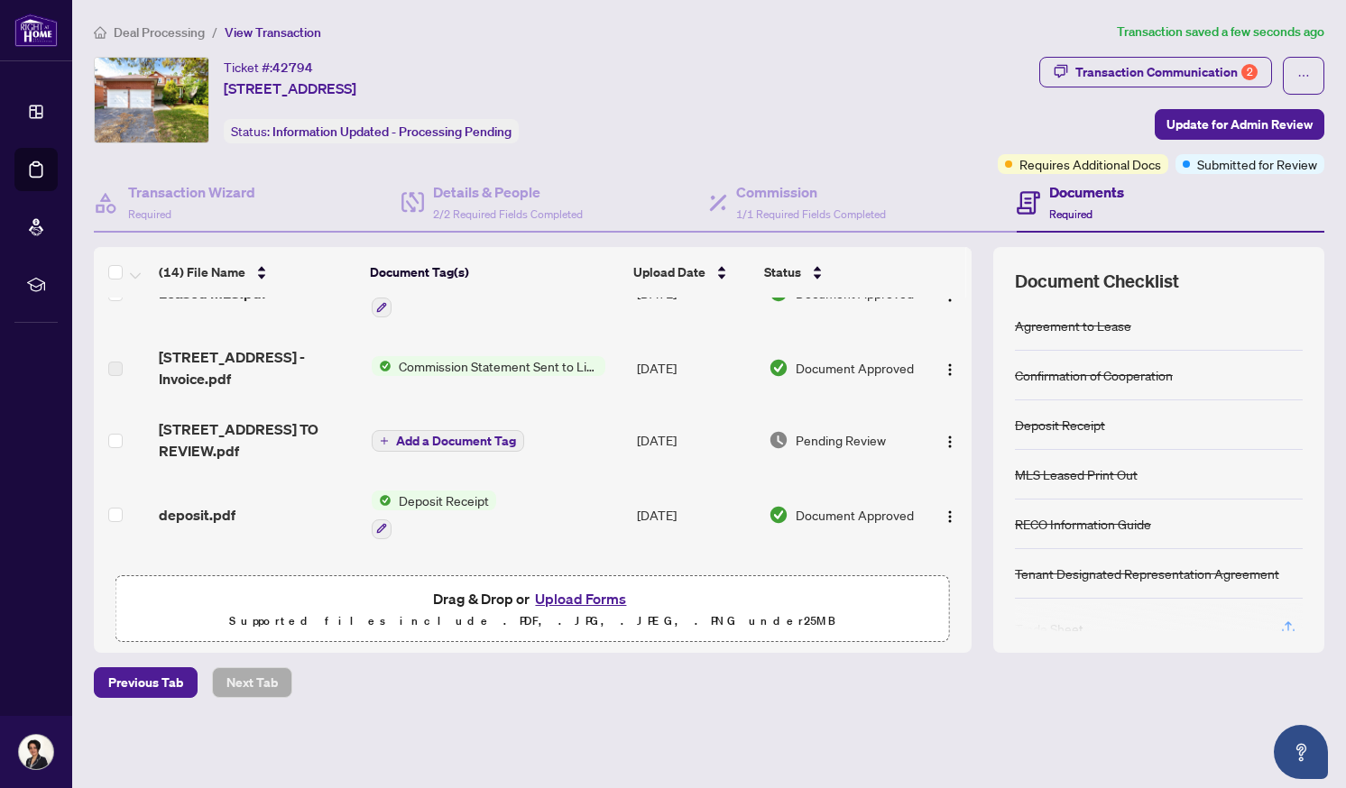
click at [811, 430] on span "Pending Review" at bounding box center [840, 440] width 90 height 20
